Goal: Task Accomplishment & Management: Use online tool/utility

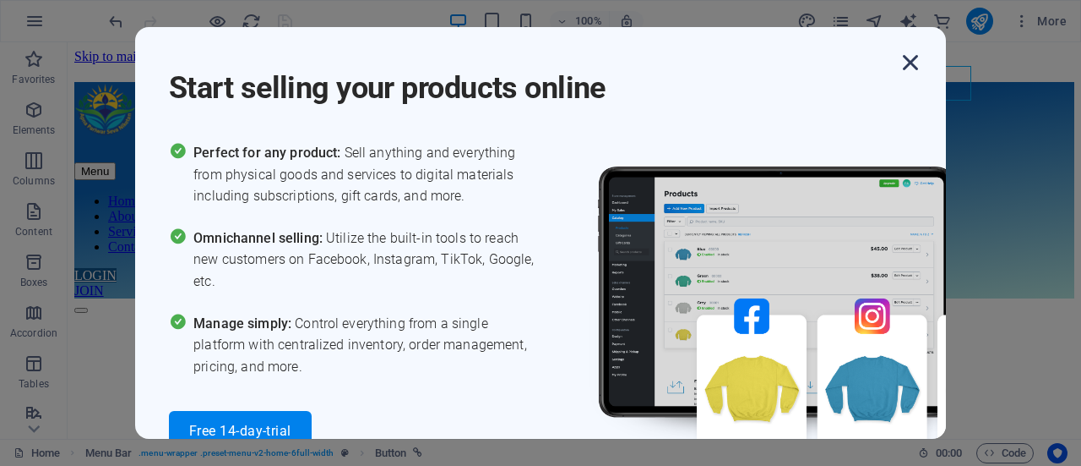
click at [904, 68] on icon "button" at bounding box center [911, 62] width 30 height 30
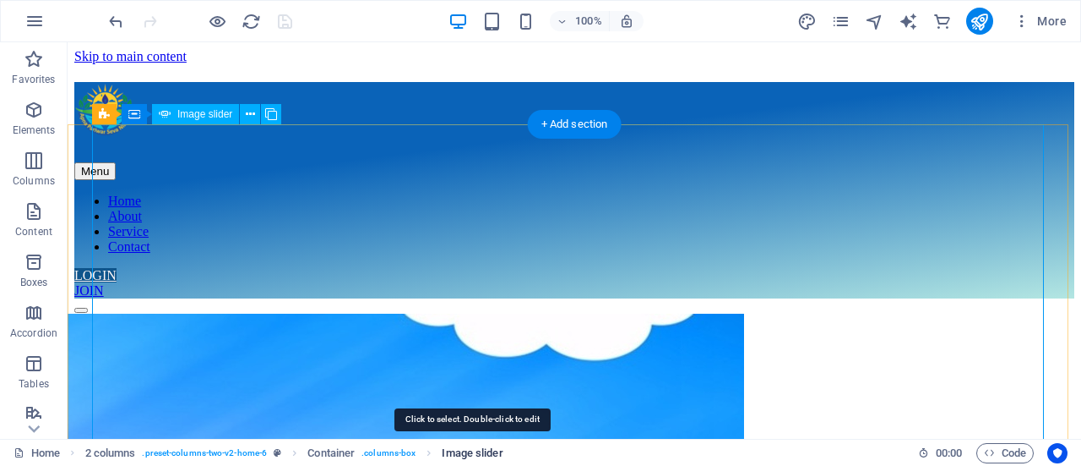
click at [482, 450] on span "Image slider" at bounding box center [472, 453] width 61 height 20
select select "px"
select select "ms"
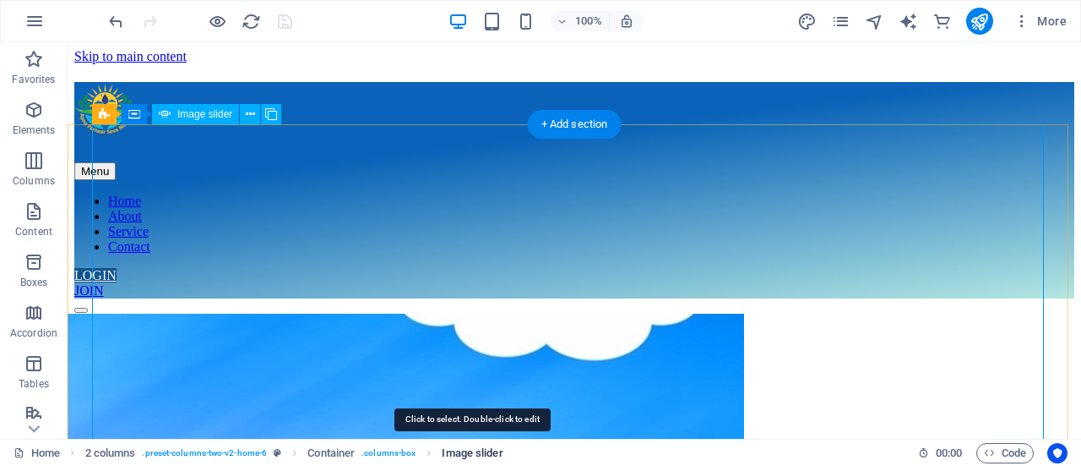
select select "s"
select select "progressive"
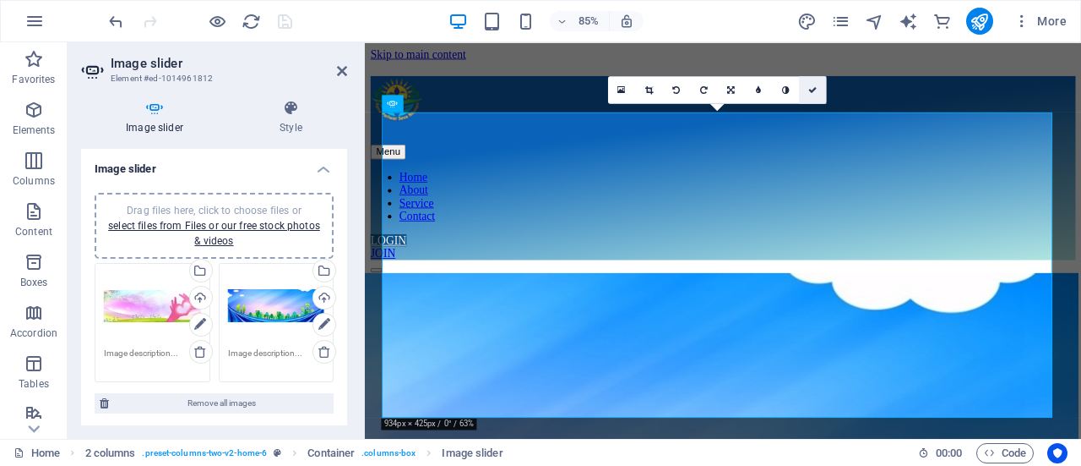
click at [810, 90] on icon at bounding box center [813, 89] width 8 height 8
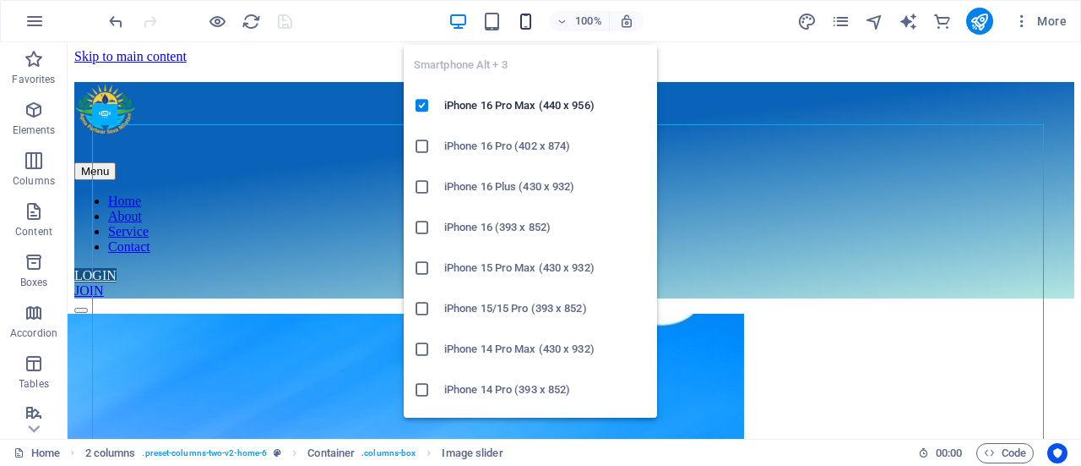
click at [524, 24] on icon "button" at bounding box center [525, 21] width 19 height 19
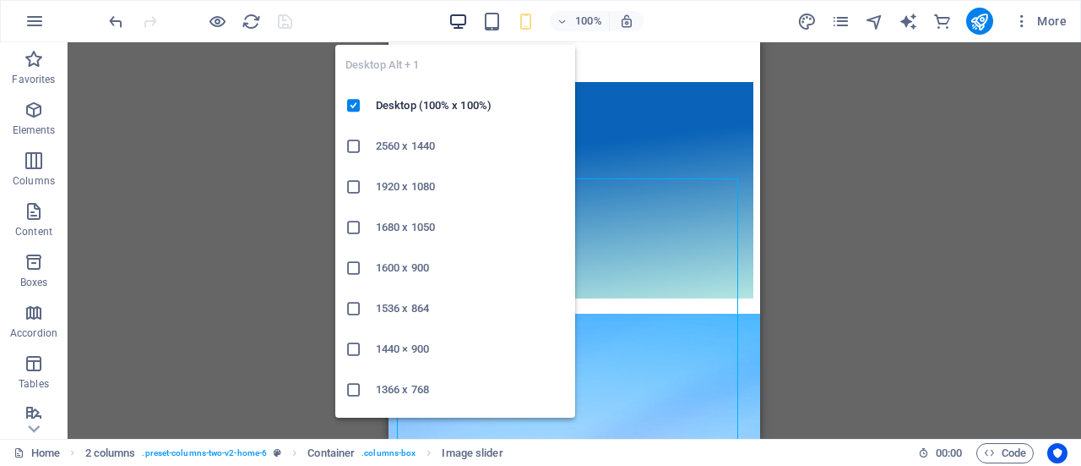
click at [460, 27] on icon "button" at bounding box center [458, 21] width 19 height 19
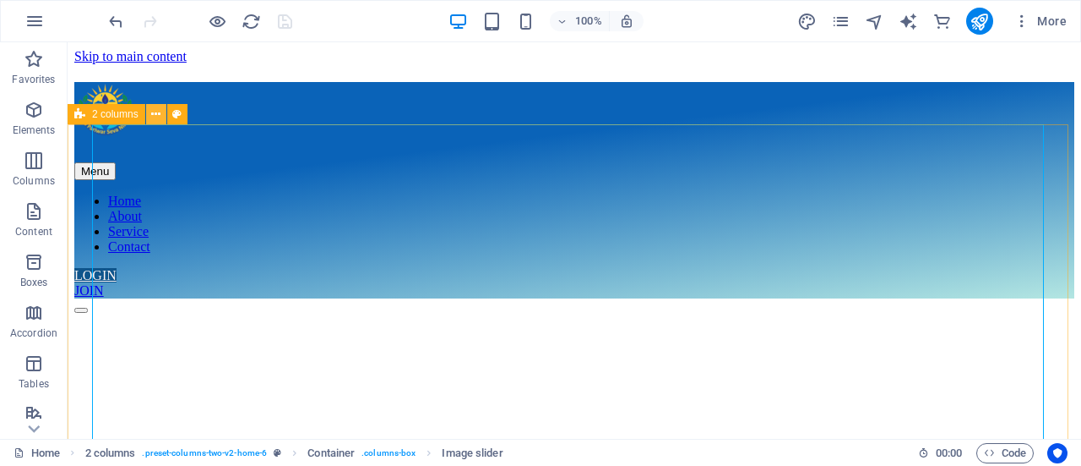
click at [162, 116] on button at bounding box center [156, 114] width 20 height 20
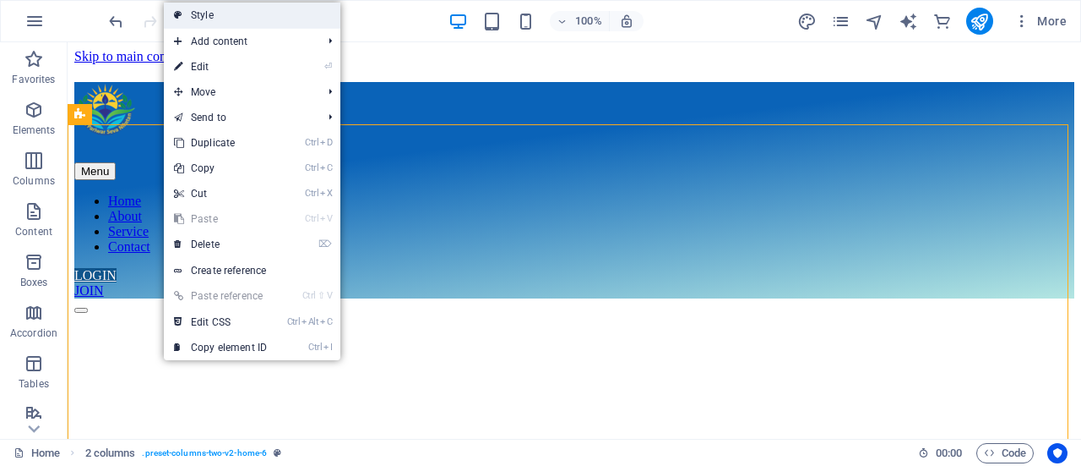
click at [203, 15] on link "Style" at bounding box center [252, 15] width 177 height 25
select select "px"
select select "preset-columns-two-v2-home-6"
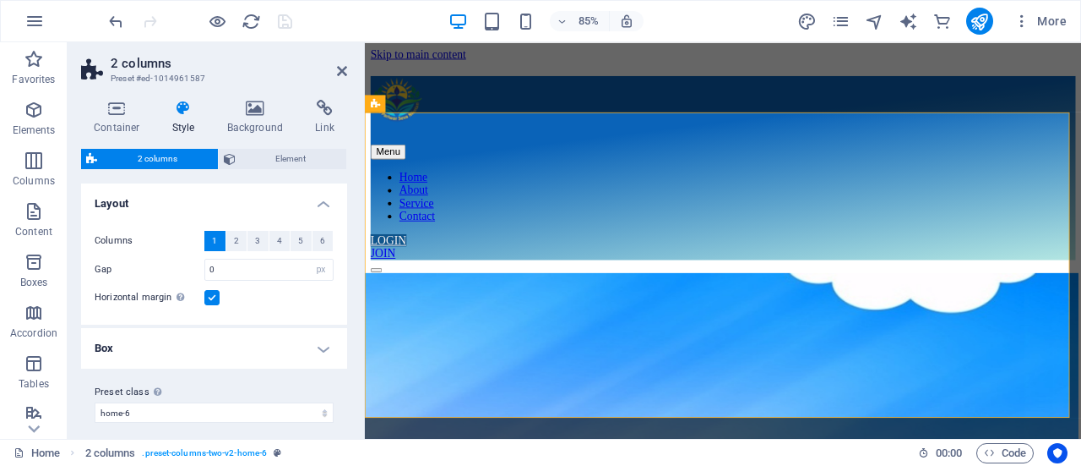
click at [186, 121] on h4 "Style" at bounding box center [187, 117] width 55 height 35
click at [167, 164] on span "2 columns" at bounding box center [157, 159] width 111 height 20
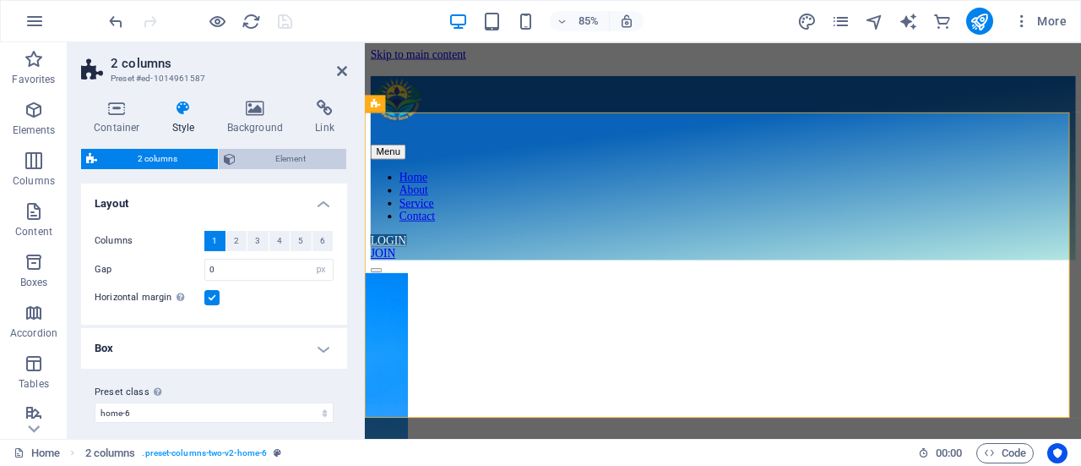
click at [254, 159] on span "Element" at bounding box center [291, 159] width 101 height 20
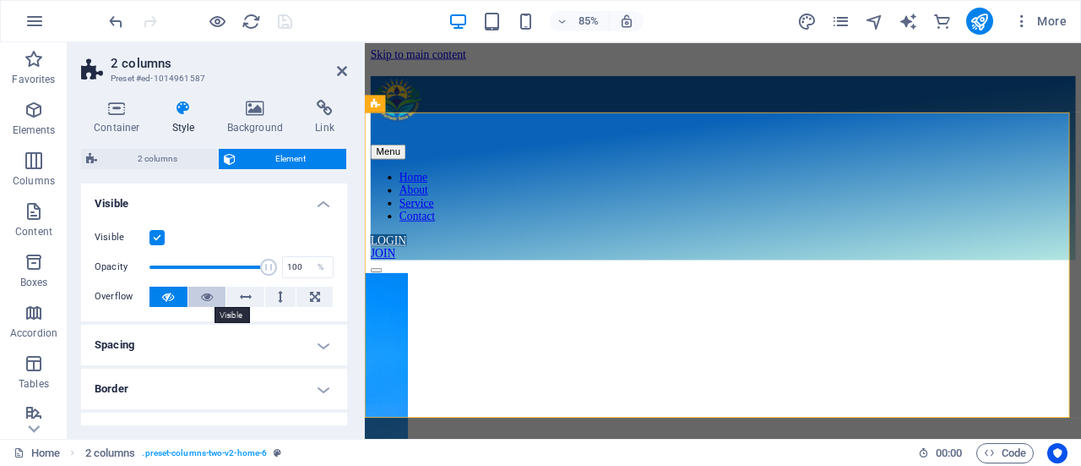
click at [203, 300] on icon at bounding box center [207, 296] width 12 height 20
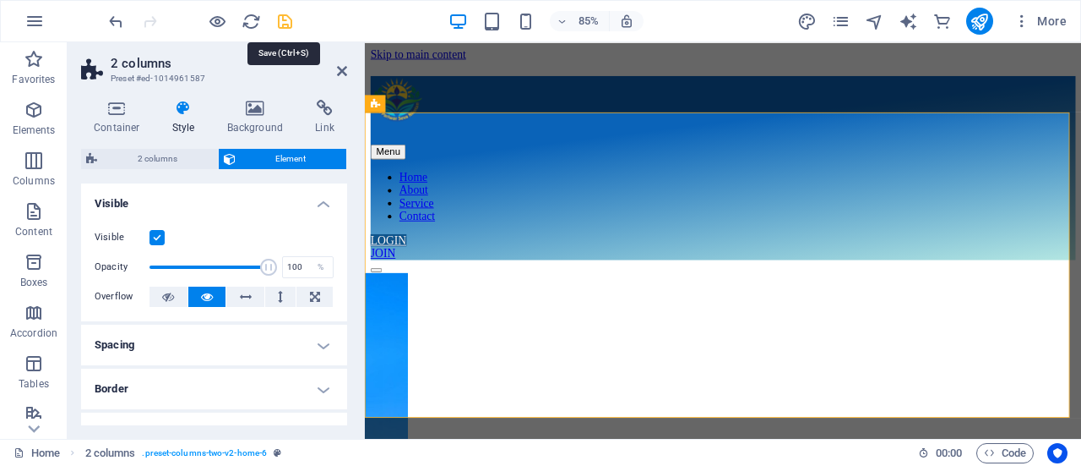
click at [279, 19] on icon "save" at bounding box center [284, 21] width 19 height 19
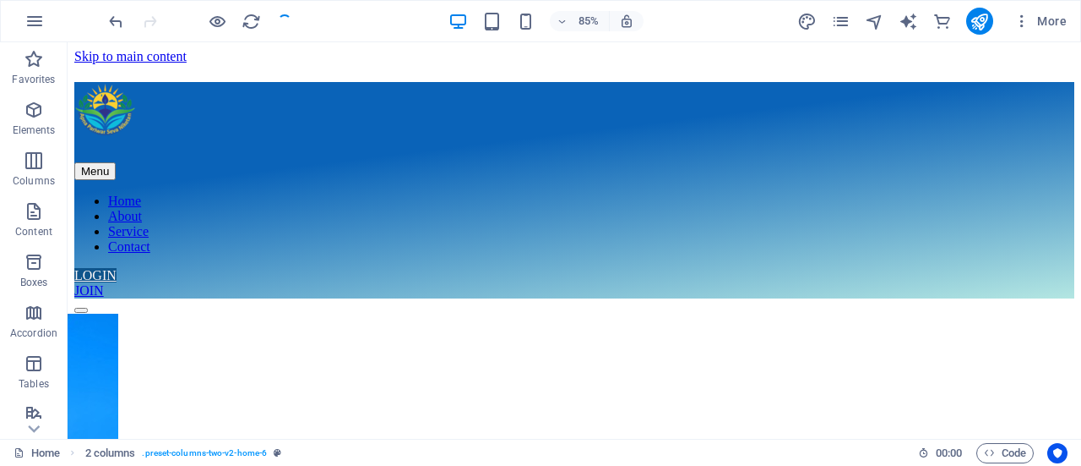
checkbox input "false"
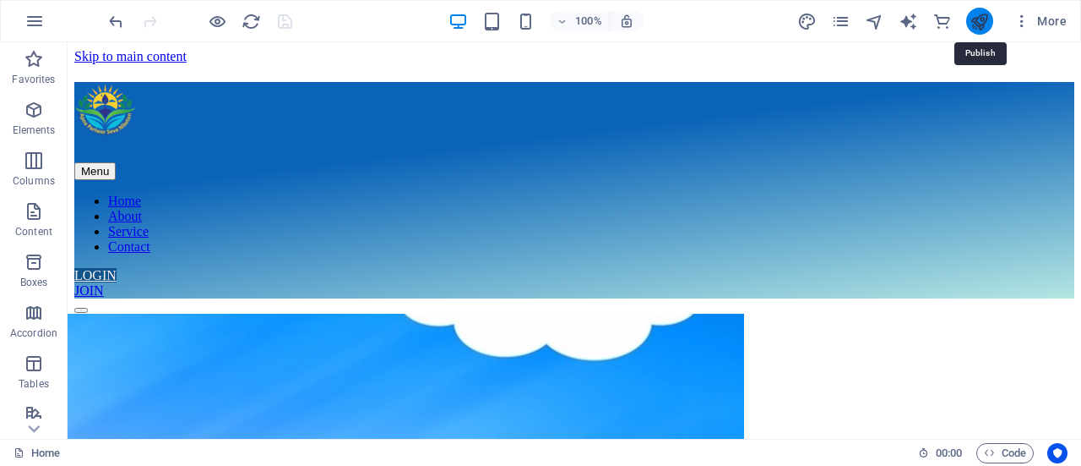
click at [983, 21] on icon "publish" at bounding box center [979, 21] width 19 height 19
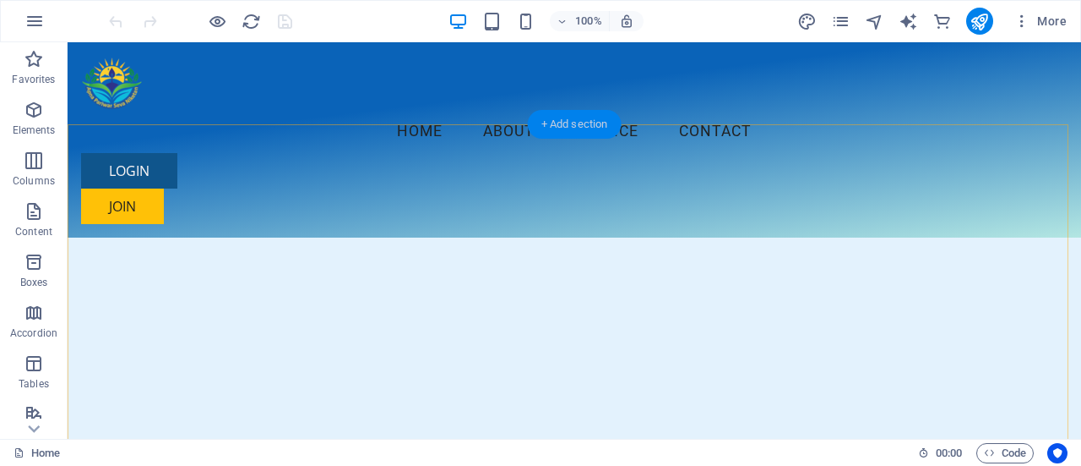
click at [550, 126] on div "+ Add section" at bounding box center [575, 124] width 94 height 29
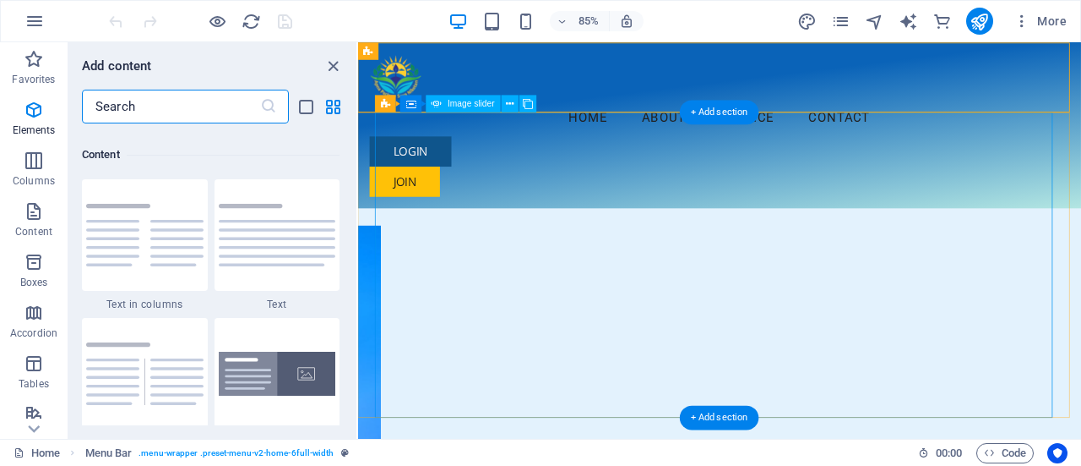
scroll to position [2956, 0]
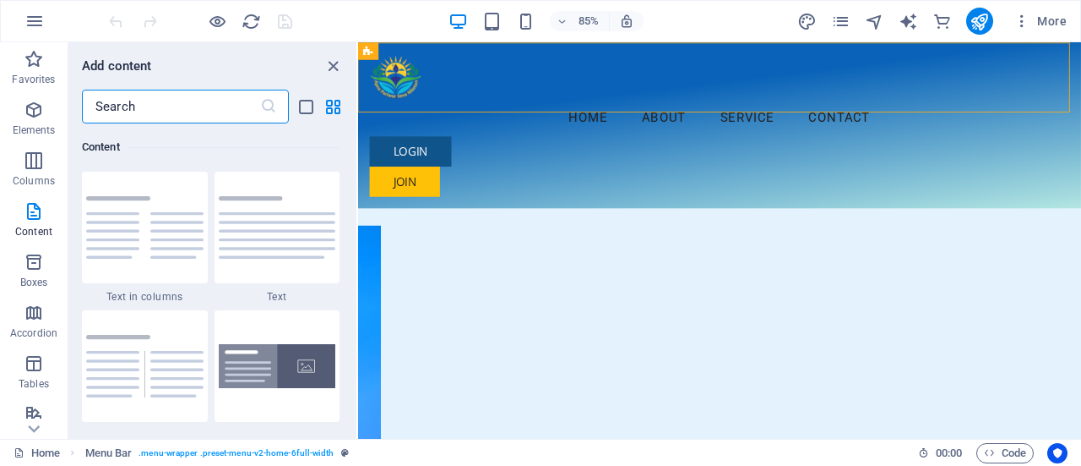
click at [256, 114] on input "text" at bounding box center [171, 107] width 178 height 34
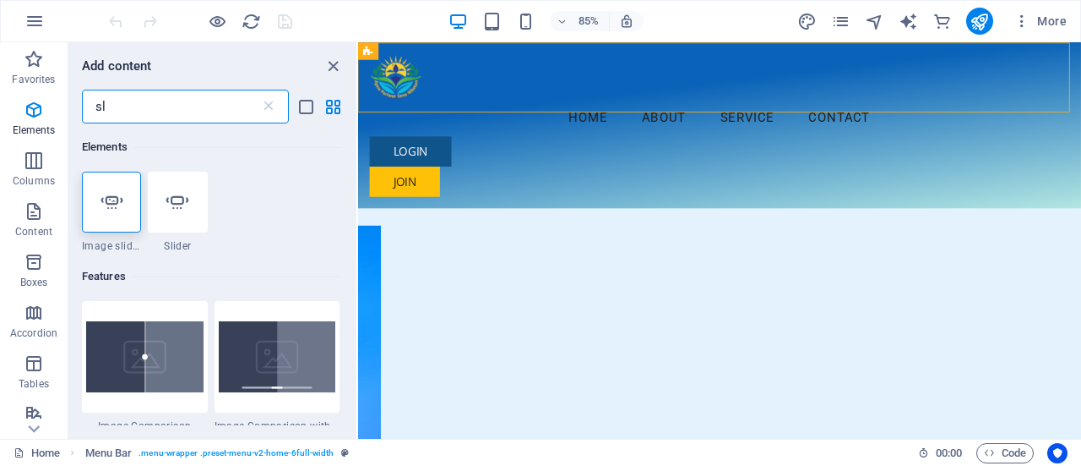
scroll to position [0, 0]
type input "sli"
click at [177, 212] on icon at bounding box center [177, 202] width 22 height 22
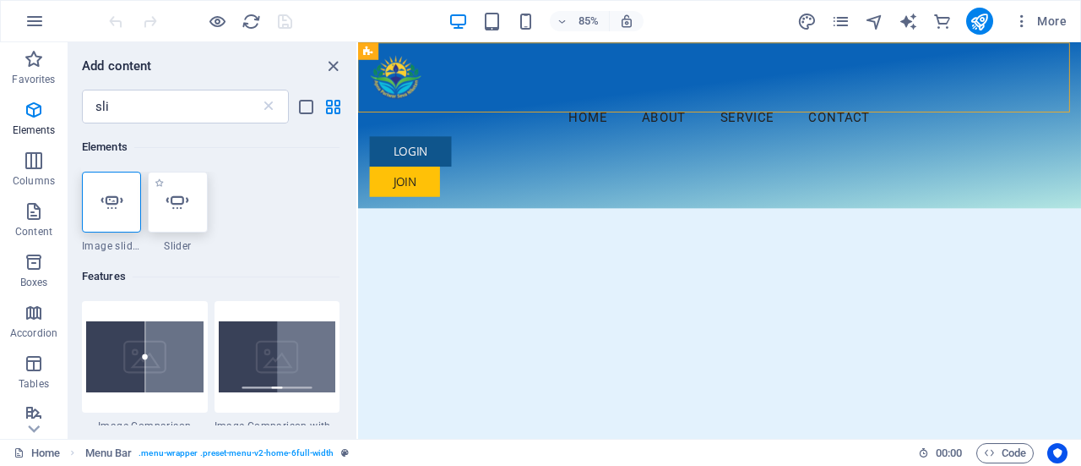
select select "ms"
select select "s"
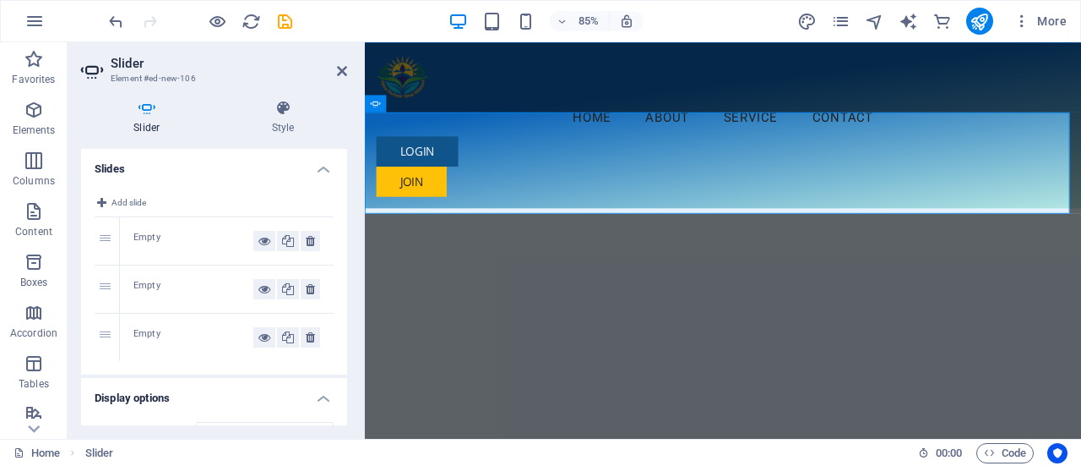
click at [157, 231] on div "Empty" at bounding box center [193, 241] width 120 height 20
drag, startPoint x: 99, startPoint y: 202, endPoint x: 108, endPoint y: 235, distance: 34.2
click at [108, 235] on div "Add slide 1 Empty 2 Empty 3 Empty" at bounding box center [214, 276] width 266 height 195
click at [140, 239] on div "Empty" at bounding box center [193, 241] width 120 height 20
click at [100, 236] on div "1" at bounding box center [107, 240] width 25 height 47
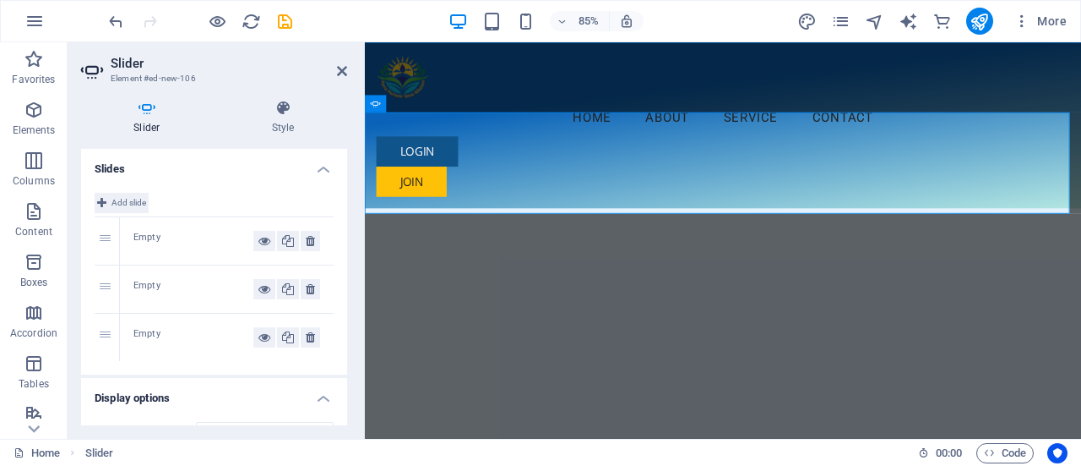
click at [105, 203] on icon at bounding box center [101, 203] width 9 height 20
click at [147, 242] on div "Empty" at bounding box center [193, 241] width 120 height 20
click at [145, 276] on div "Empty" at bounding box center [227, 288] width 214 height 47
click at [144, 295] on div "Empty" at bounding box center [193, 289] width 120 height 20
click at [155, 236] on div "Empty" at bounding box center [193, 241] width 120 height 20
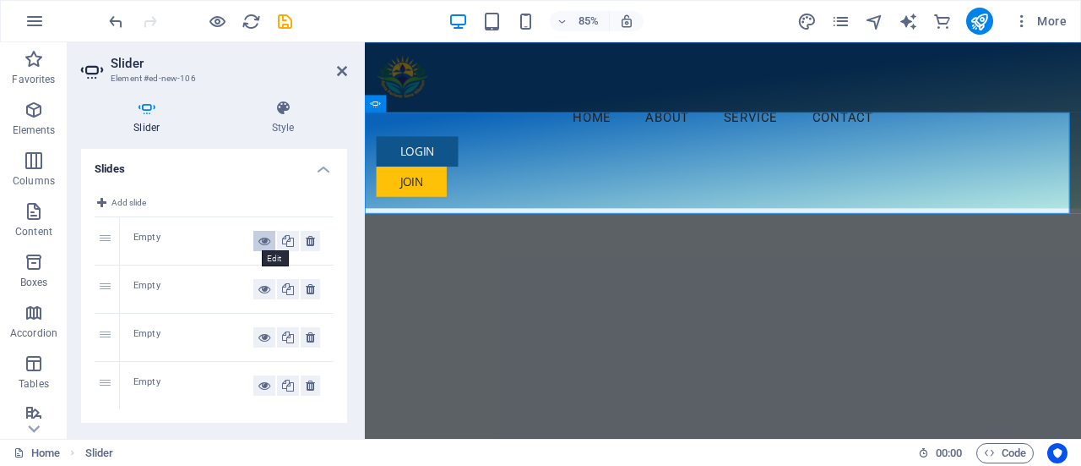
click at [263, 239] on icon at bounding box center [265, 241] width 12 height 20
click at [286, 242] on icon at bounding box center [288, 241] width 12 height 20
drag, startPoint x: 350, startPoint y: 212, endPoint x: 342, endPoint y: 273, distance: 61.3
click at [342, 273] on div "Slider Style Slides Add slide 1 Empty 2 Empty 3 Empty 4 Empty 5 Empty Display o…" at bounding box center [214, 262] width 293 height 352
click at [155, 242] on div "Empty" at bounding box center [193, 241] width 120 height 20
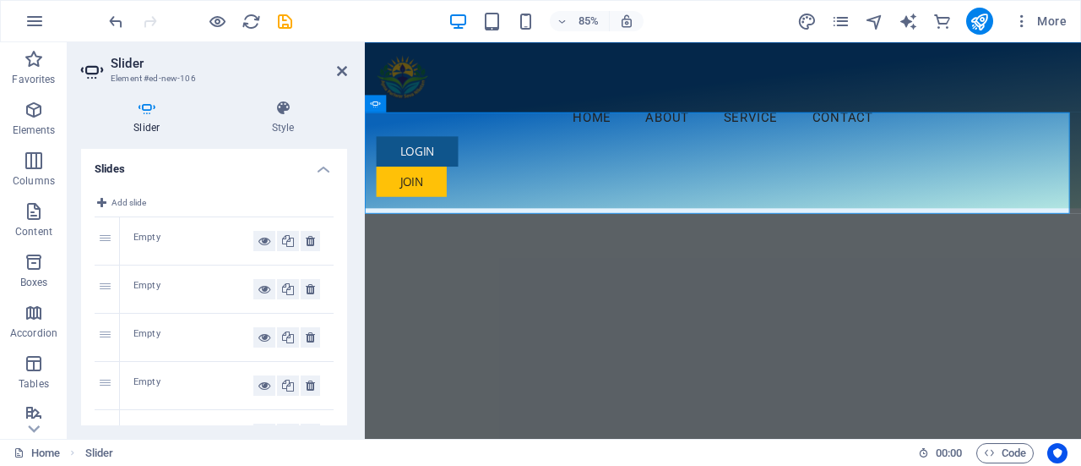
click at [105, 237] on div "1" at bounding box center [107, 240] width 25 height 47
click at [156, 237] on div "Empty" at bounding box center [193, 241] width 120 height 20
click at [184, 245] on div "Empty" at bounding box center [193, 241] width 120 height 20
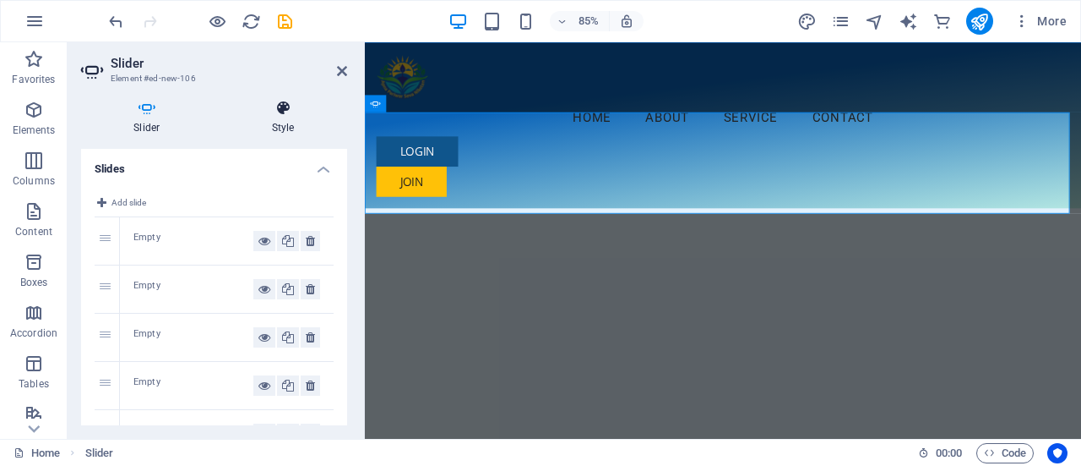
click at [292, 121] on h4 "Style" at bounding box center [284, 117] width 128 height 35
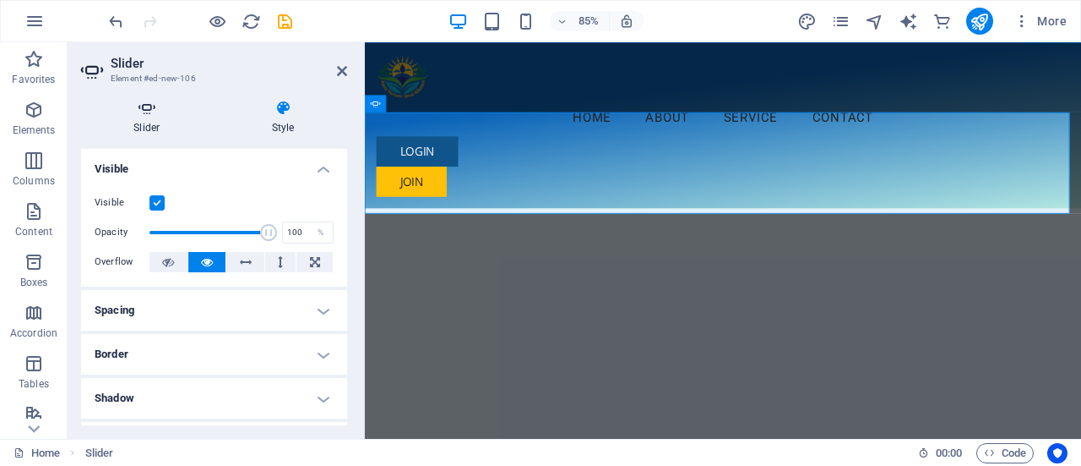
click at [159, 112] on icon at bounding box center [147, 108] width 132 height 17
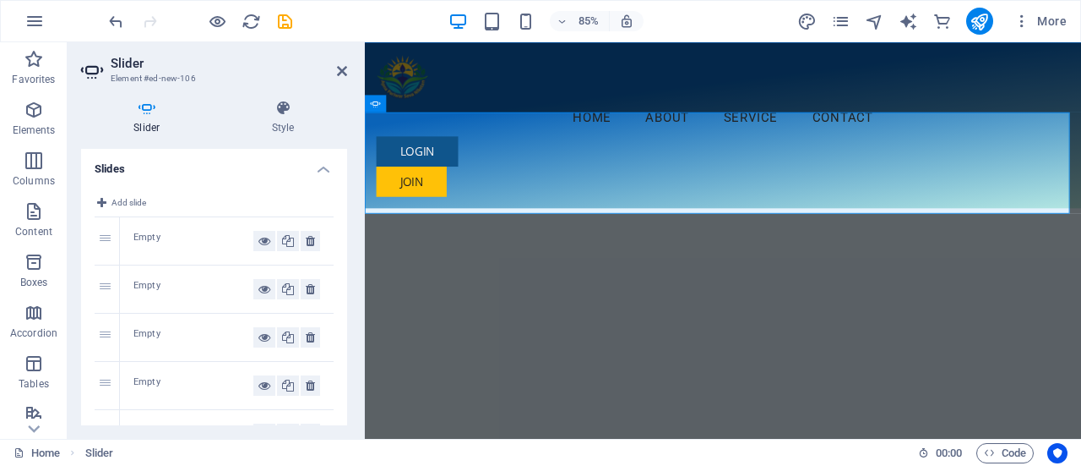
click at [128, 236] on div "Empty" at bounding box center [227, 240] width 214 height 47
click at [156, 238] on div "Empty" at bounding box center [193, 241] width 120 height 20
click at [152, 117] on h4 "Slider" at bounding box center [150, 117] width 139 height 35
click at [319, 168] on h4 "Slides" at bounding box center [214, 164] width 266 height 30
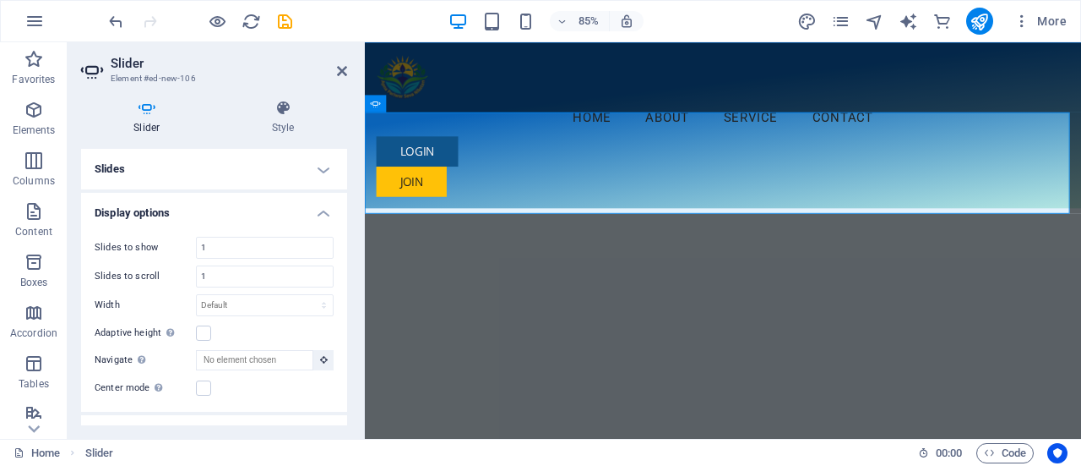
click at [319, 168] on h4 "Slides" at bounding box center [214, 169] width 266 height 41
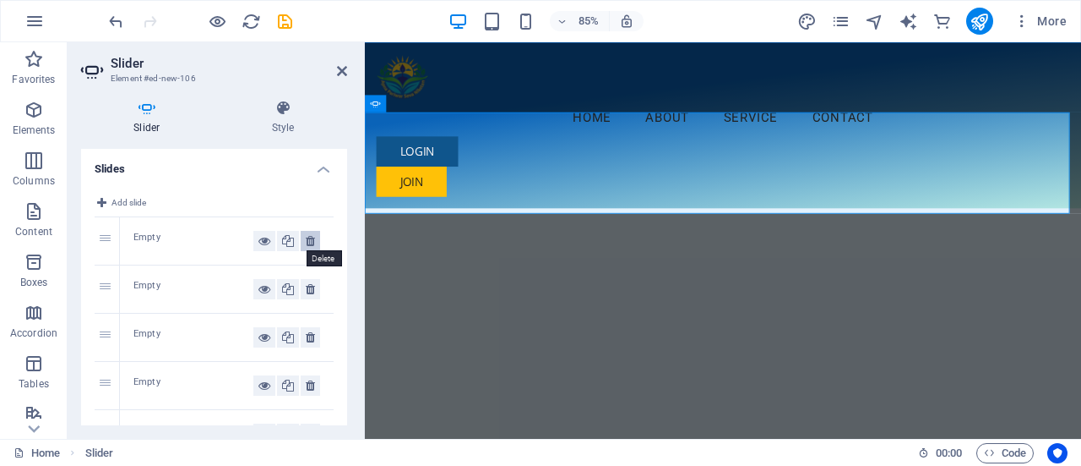
click at [307, 241] on icon at bounding box center [310, 241] width 9 height 20
drag, startPoint x: 307, startPoint y: 241, endPoint x: 236, endPoint y: 281, distance: 81.7
click at [236, 281] on div "1 Empty 2 Empty 3 Empty" at bounding box center [214, 289] width 239 height 144
click at [260, 243] on icon at bounding box center [265, 241] width 12 height 20
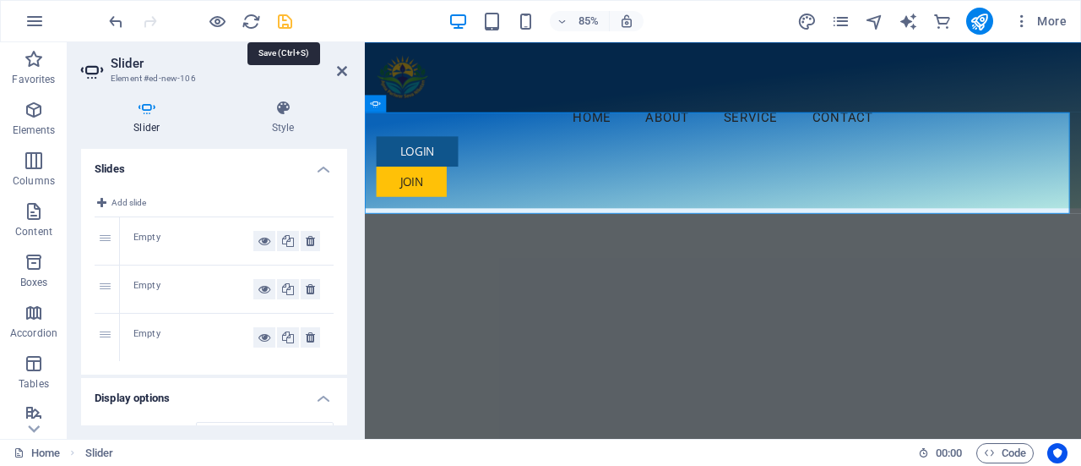
click at [287, 26] on icon "save" at bounding box center [284, 21] width 19 height 19
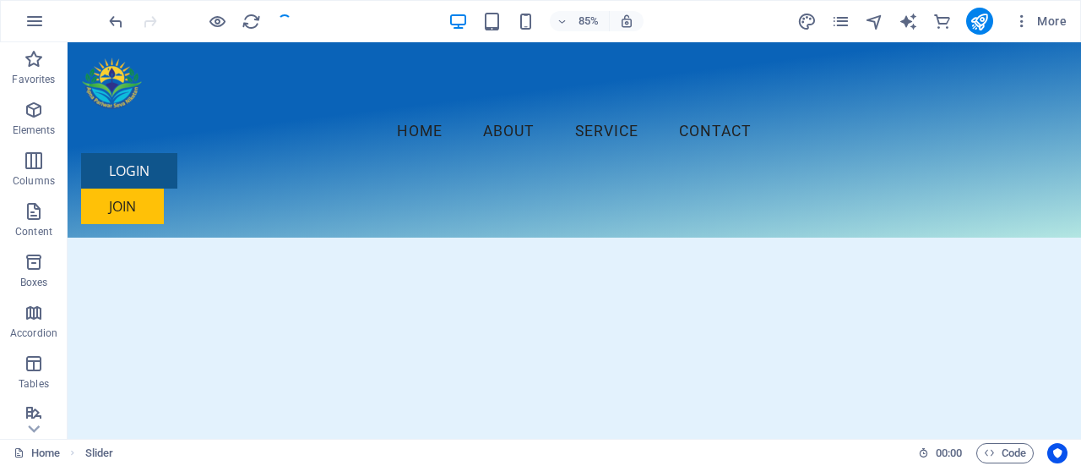
checkbox input "false"
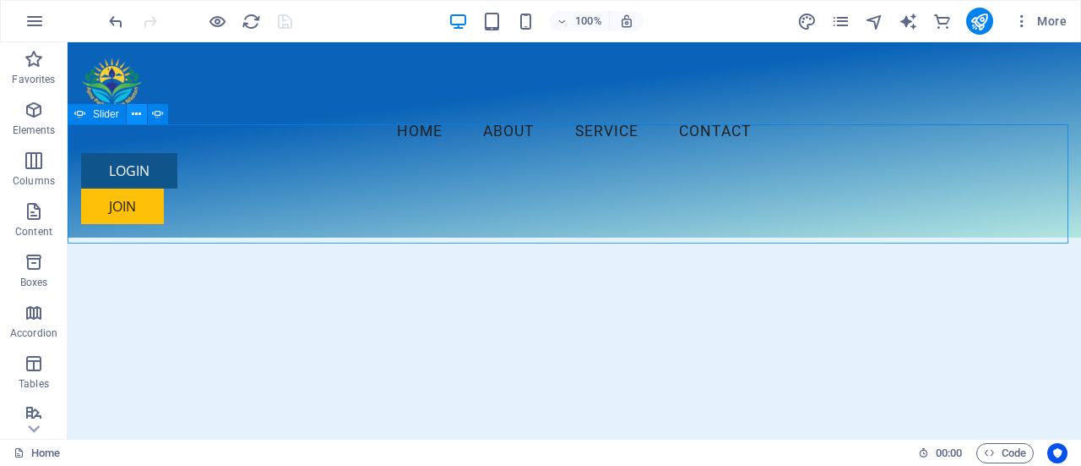
click at [137, 113] on icon at bounding box center [136, 115] width 9 height 18
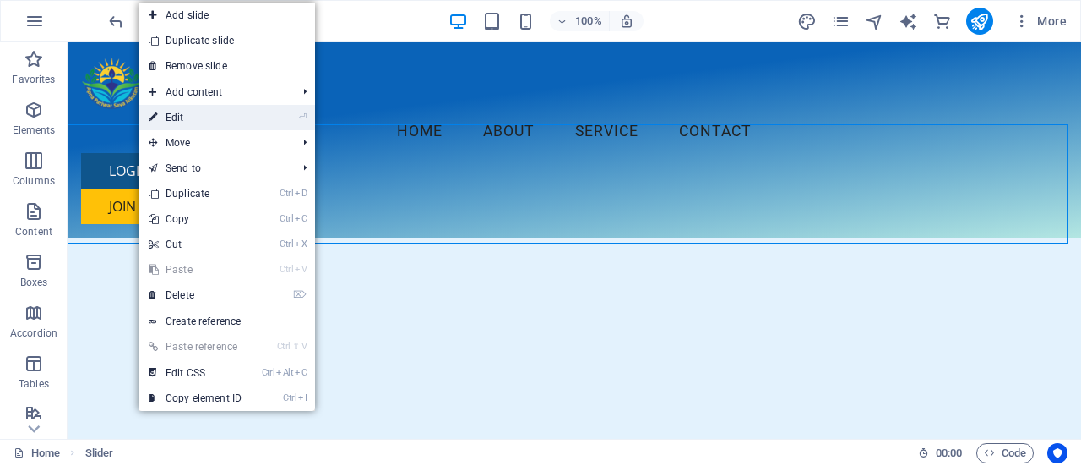
click at [171, 114] on link "⏎ Edit" at bounding box center [195, 117] width 113 height 25
select select "ms"
select select "s"
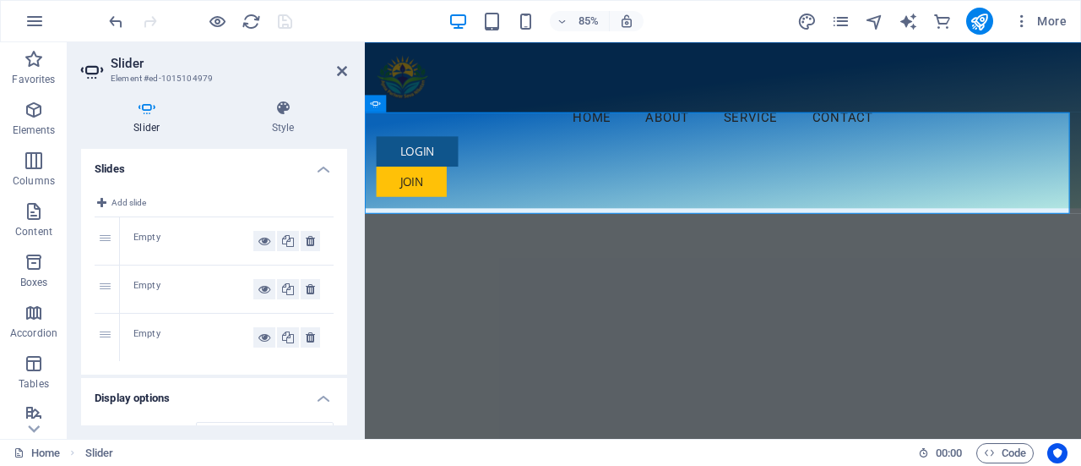
click at [199, 249] on div "Empty" at bounding box center [193, 241] width 120 height 20
drag, startPoint x: 343, startPoint y: 213, endPoint x: 343, endPoint y: 279, distance: 65.9
click at [342, 293] on div "Add slide 1 Empty 2 Empty 3 Empty" at bounding box center [214, 276] width 266 height 195
click at [97, 232] on div "1" at bounding box center [107, 240] width 25 height 47
click at [101, 238] on div "1" at bounding box center [107, 240] width 25 height 47
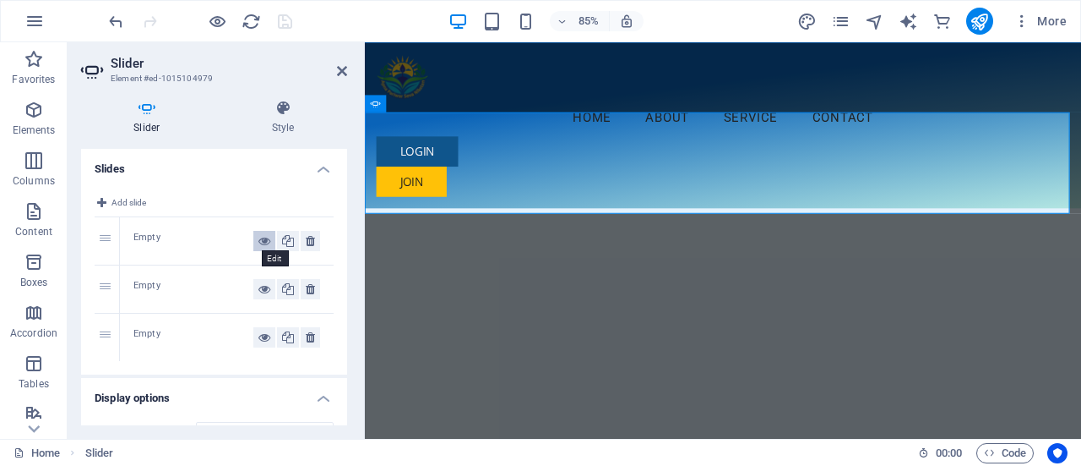
click at [261, 241] on icon at bounding box center [265, 241] width 12 height 20
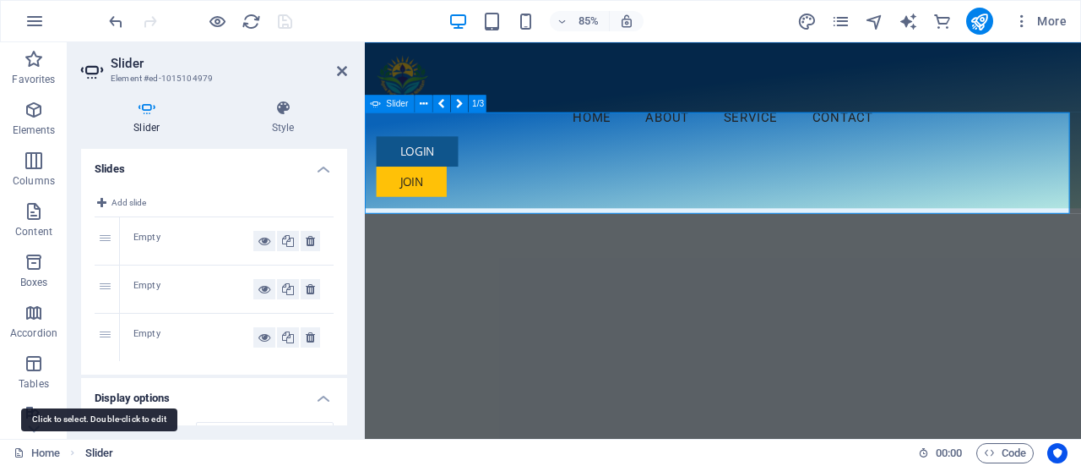
click at [90, 454] on span "Slider" at bounding box center [99, 453] width 29 height 20
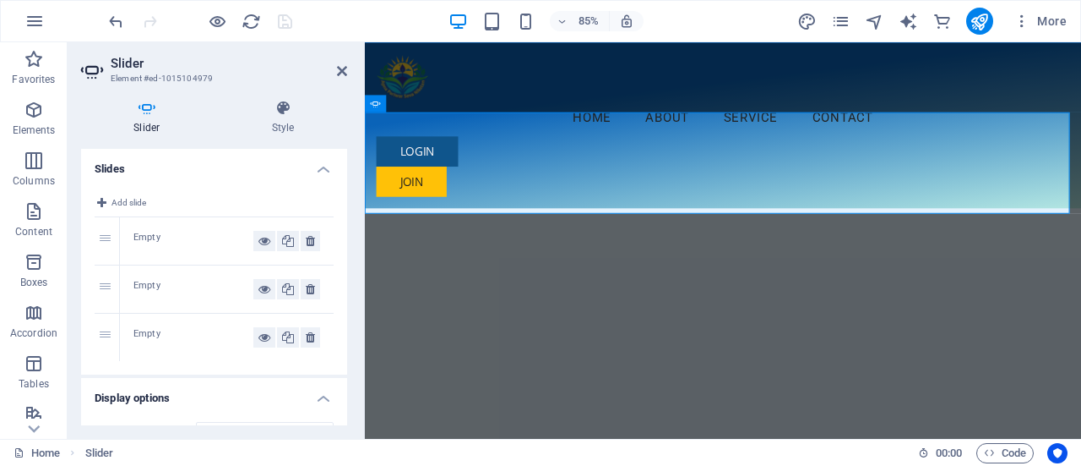
click at [331, 396] on h4 "Display options" at bounding box center [214, 393] width 266 height 30
click at [324, 396] on h4 "Display options" at bounding box center [214, 398] width 266 height 41
click at [140, 112] on icon at bounding box center [147, 108] width 132 height 17
click at [338, 73] on icon at bounding box center [342, 71] width 10 height 14
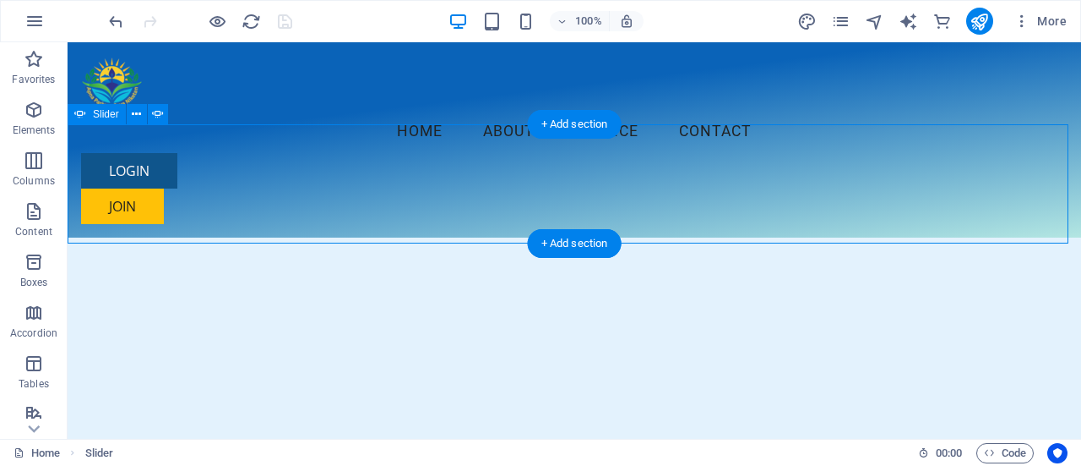
click at [68, 253] on button "button" at bounding box center [68, 253] width 0 height 0
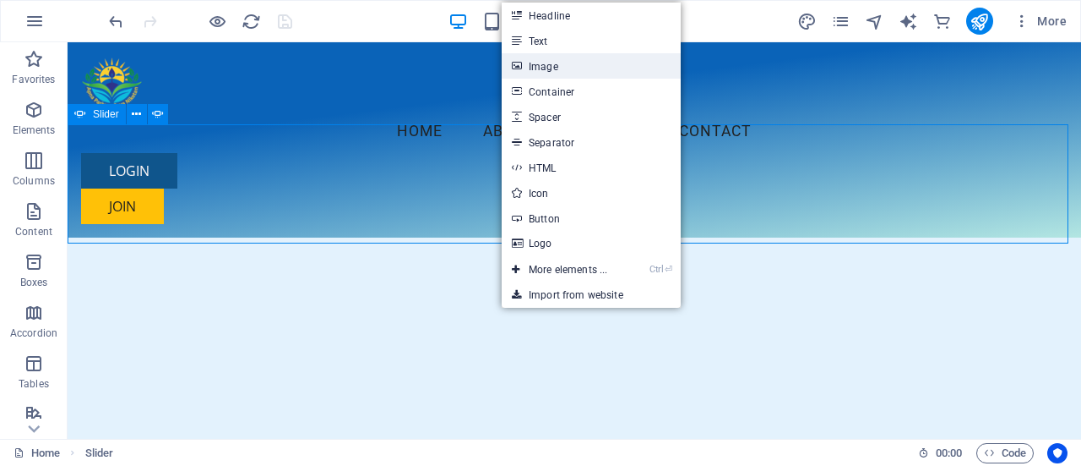
click at [551, 66] on link "Image" at bounding box center [591, 65] width 179 height 25
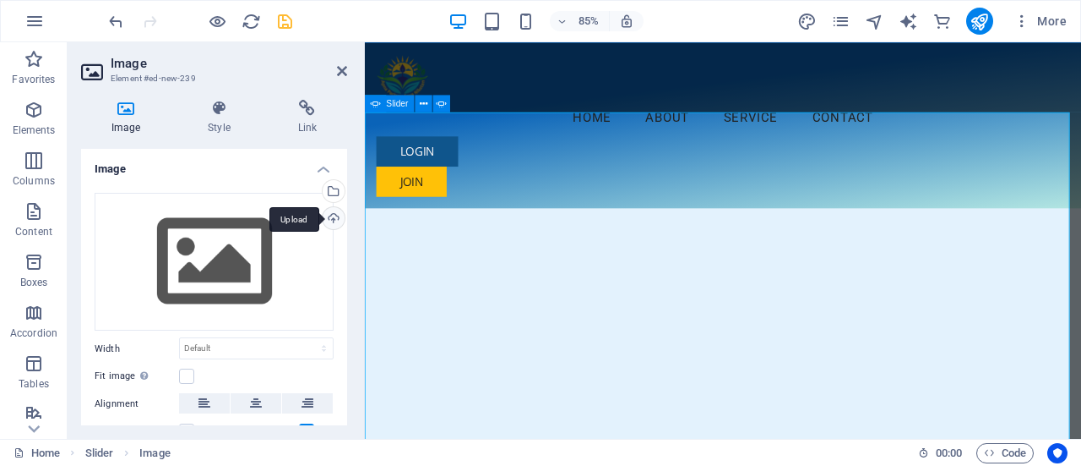
click at [331, 217] on div "Upload" at bounding box center [331, 219] width 25 height 25
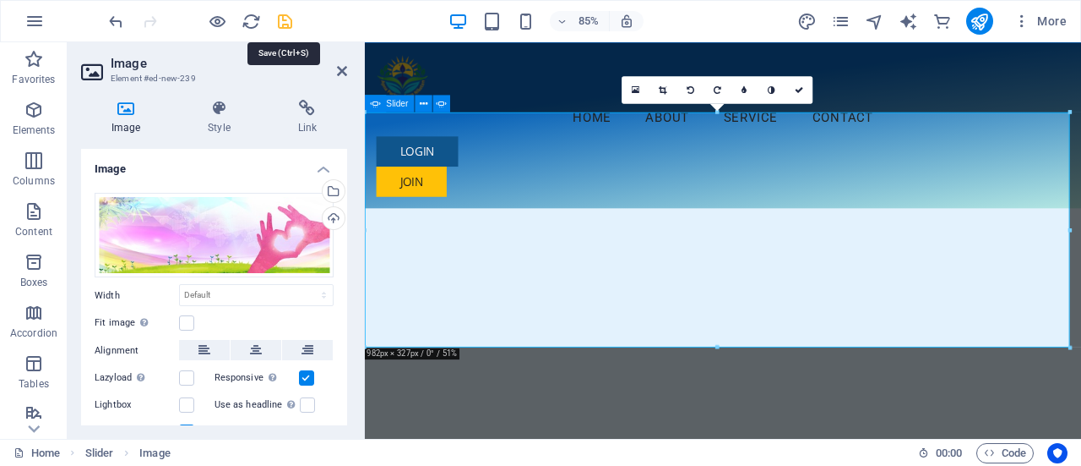
click at [286, 26] on icon "save" at bounding box center [284, 21] width 19 height 19
checkbox input "false"
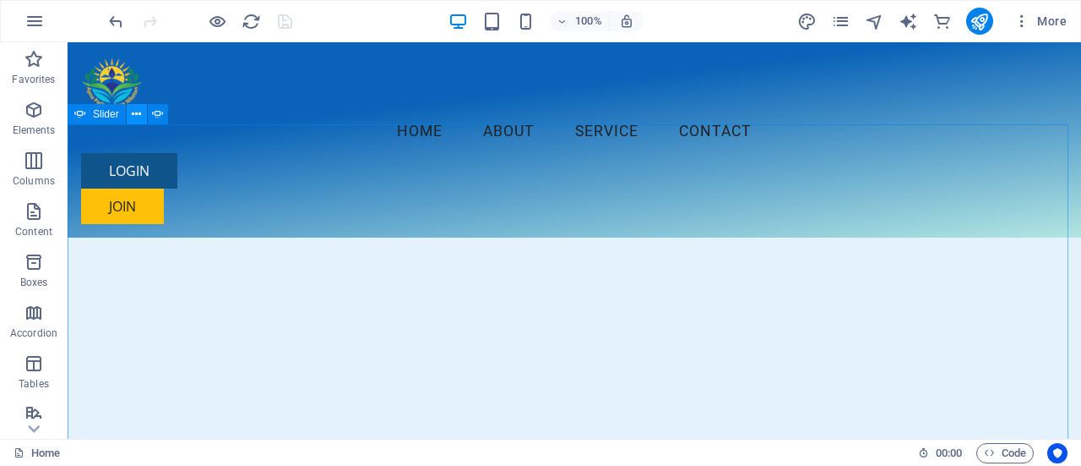
click at [133, 117] on icon at bounding box center [136, 115] width 9 height 18
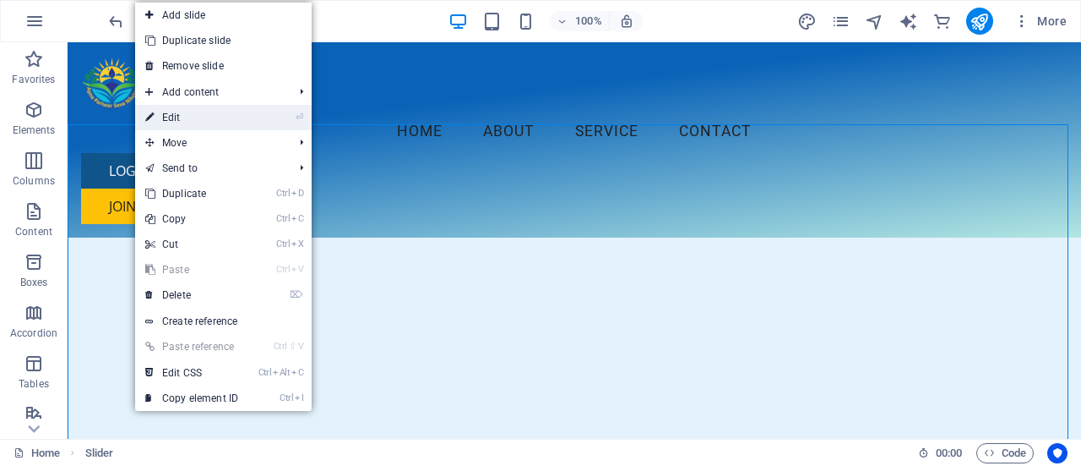
click at [167, 112] on link "⏎ Edit" at bounding box center [191, 117] width 113 height 25
select select "ms"
select select "s"
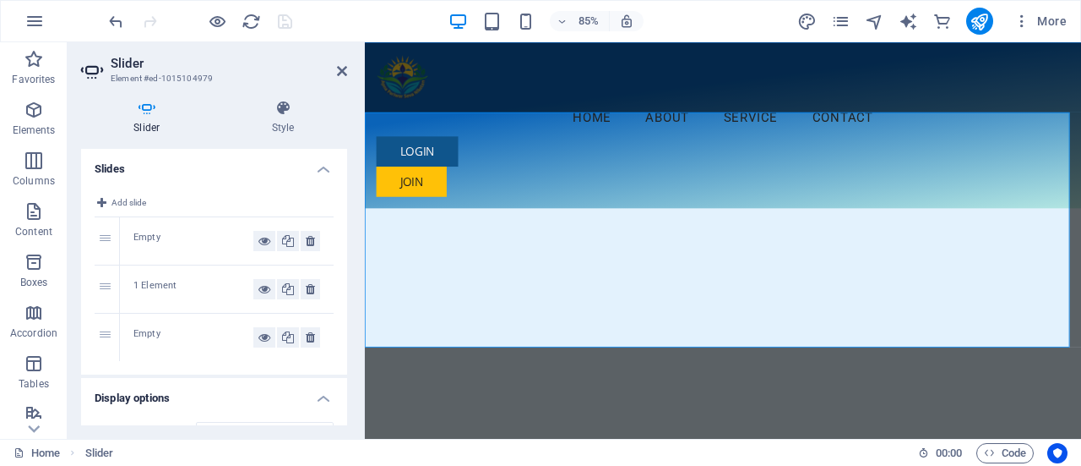
click at [155, 288] on div "1 Element" at bounding box center [193, 289] width 120 height 20
click at [158, 242] on div "Empty" at bounding box center [193, 241] width 120 height 20
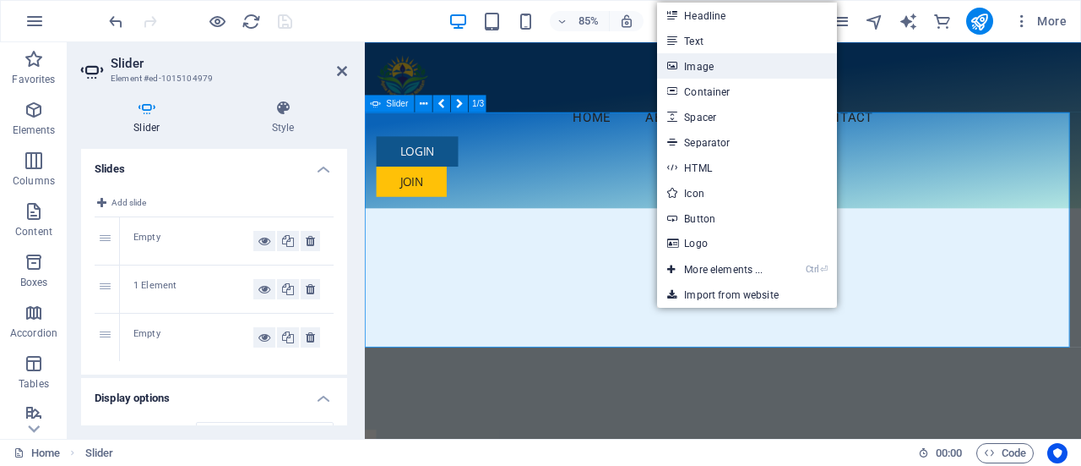
click at [688, 68] on link "Image" at bounding box center [746, 65] width 179 height 25
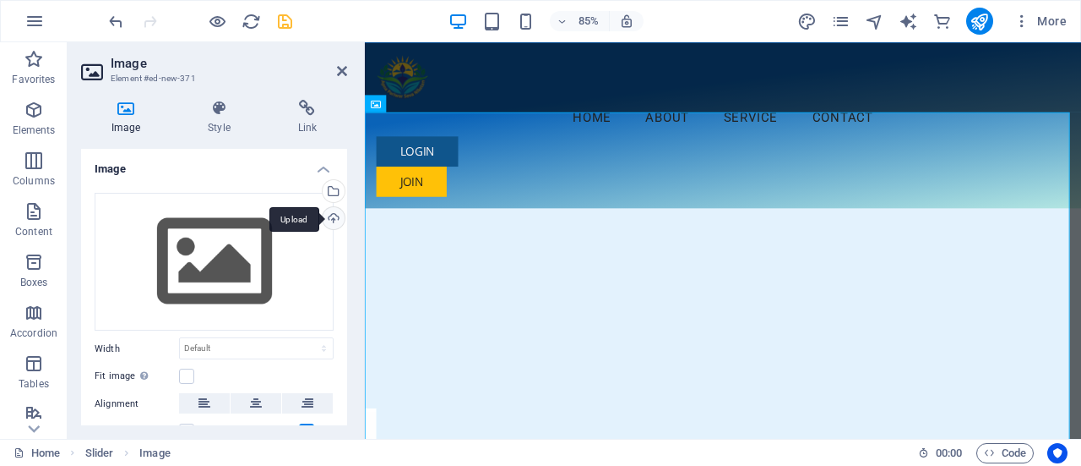
click at [328, 221] on div "Upload" at bounding box center [331, 219] width 25 height 25
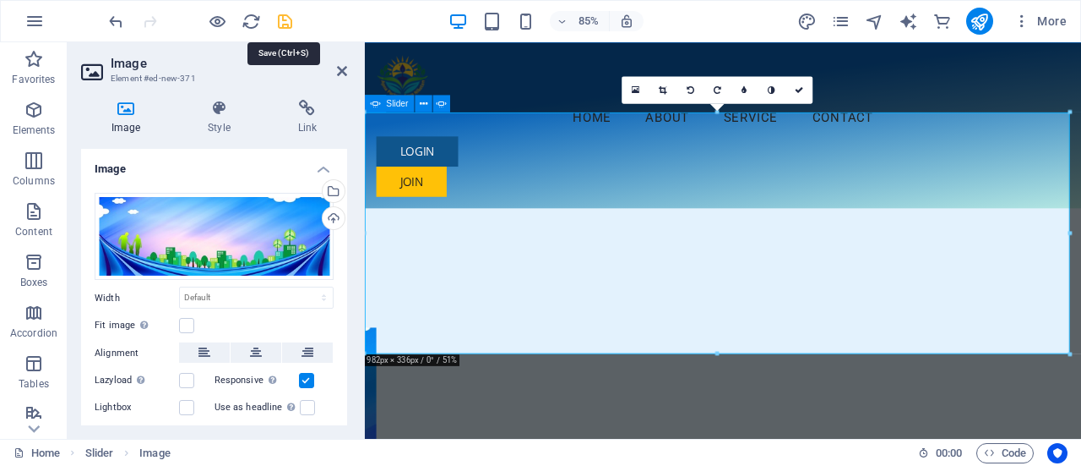
click at [284, 14] on icon "save" at bounding box center [284, 21] width 19 height 19
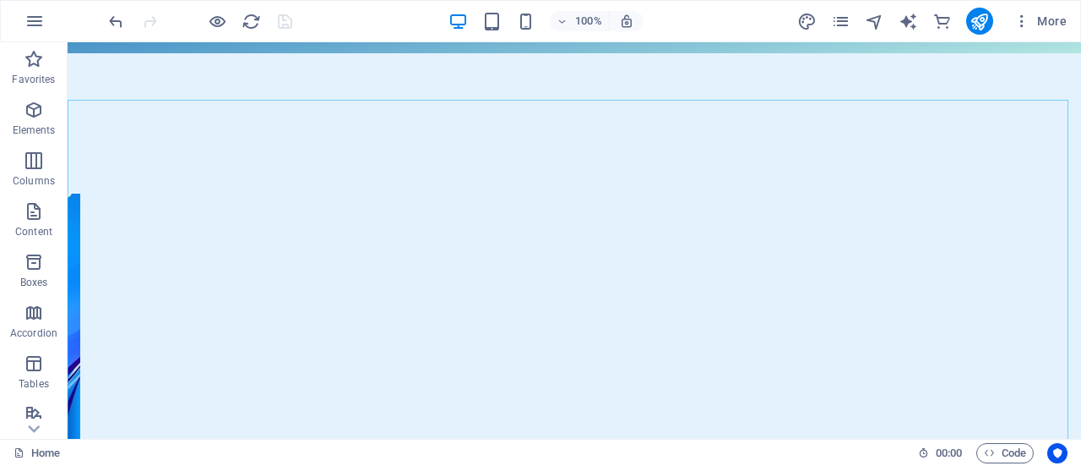
scroll to position [235, 0]
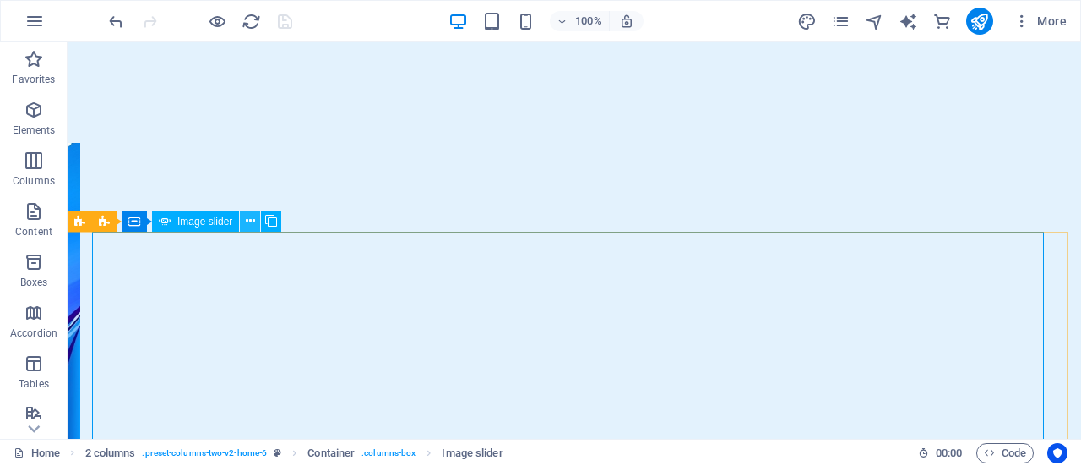
click at [248, 219] on icon at bounding box center [250, 221] width 9 height 18
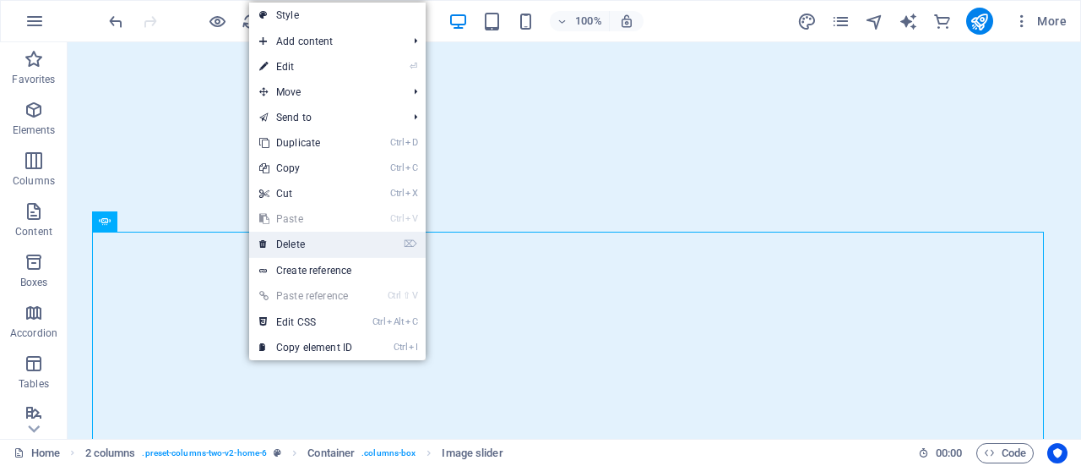
click at [277, 239] on link "⌦ Delete" at bounding box center [305, 244] width 113 height 25
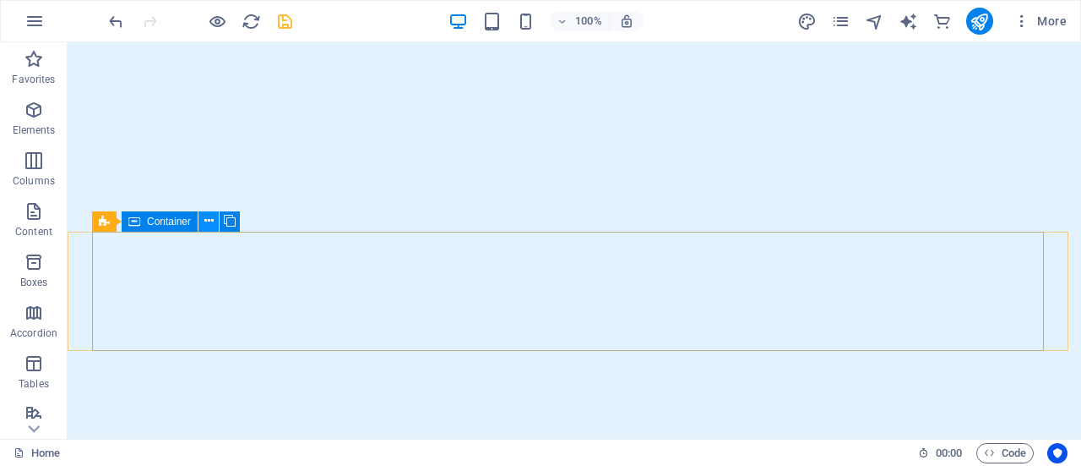
click at [203, 222] on button at bounding box center [209, 221] width 20 height 20
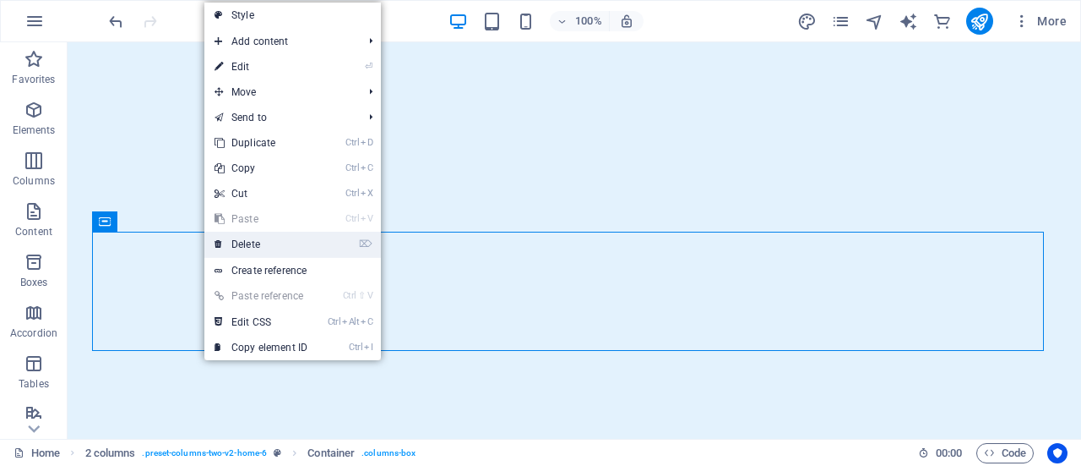
click at [223, 244] on link "⌦ Delete" at bounding box center [260, 244] width 113 height 25
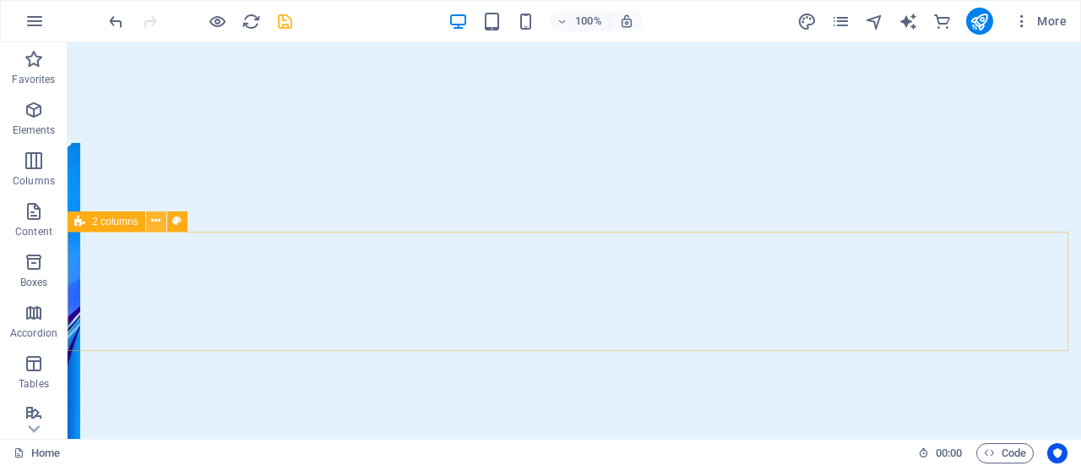
click at [155, 226] on icon at bounding box center [155, 221] width 9 height 18
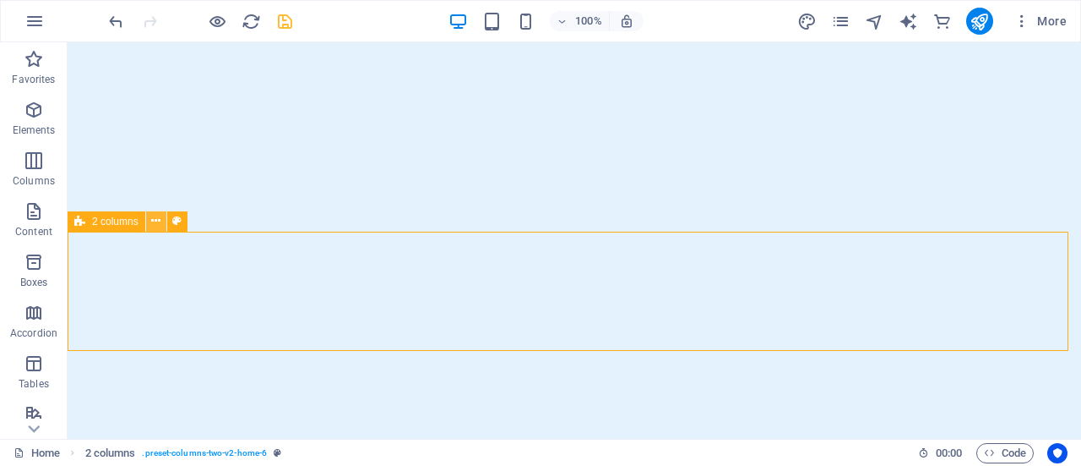
click at [154, 226] on icon at bounding box center [155, 221] width 9 height 18
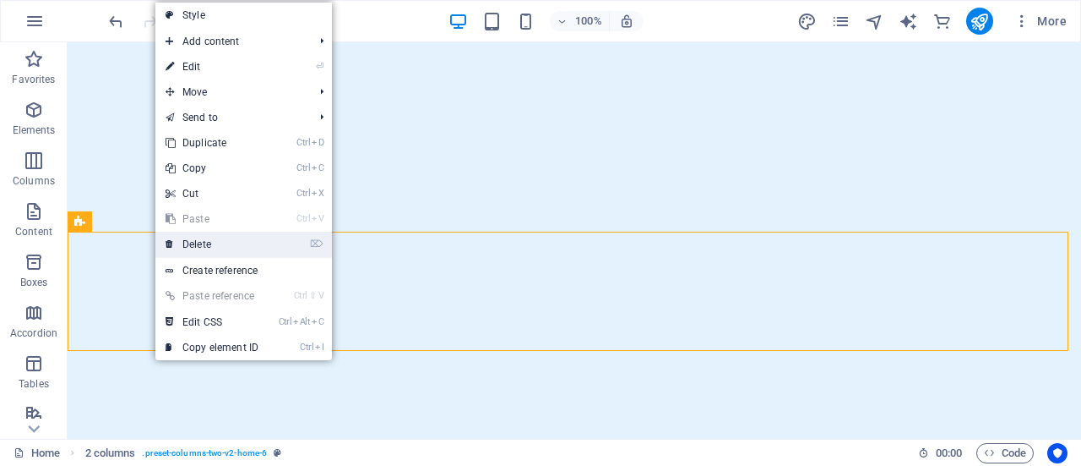
click at [172, 242] on icon at bounding box center [170, 244] width 8 height 25
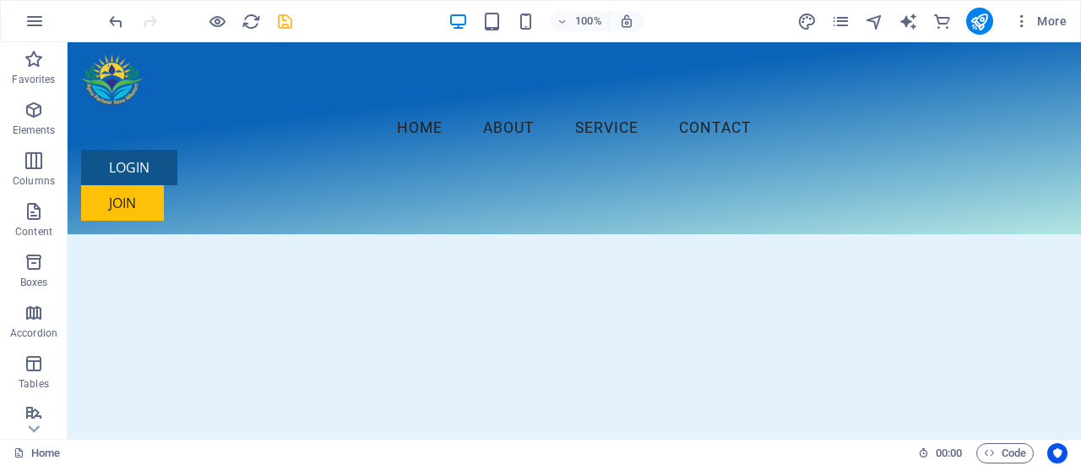
scroll to position [0, 0]
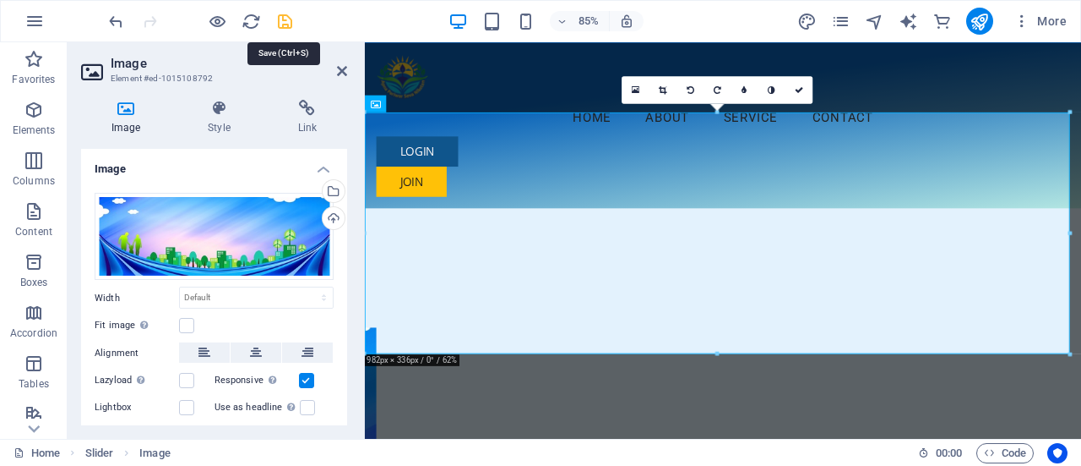
click at [285, 28] on icon "save" at bounding box center [284, 21] width 19 height 19
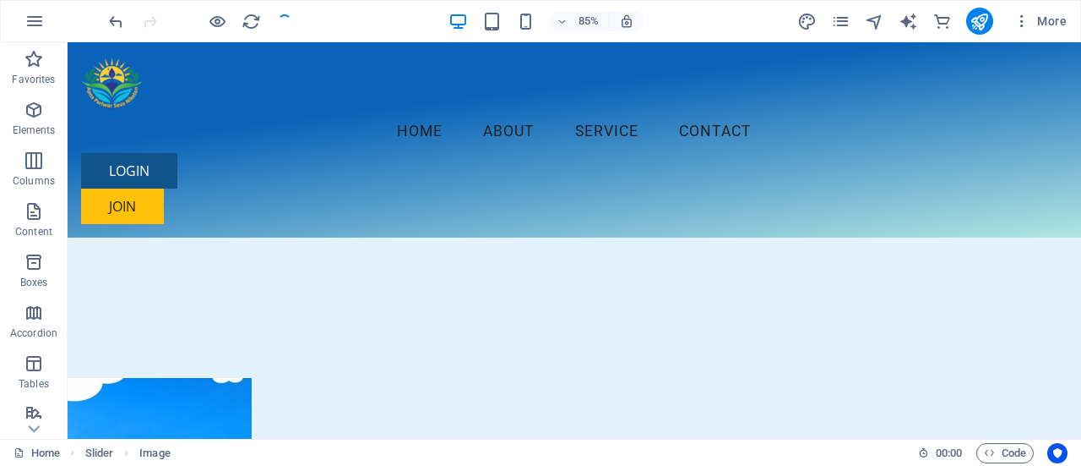
checkbox input "false"
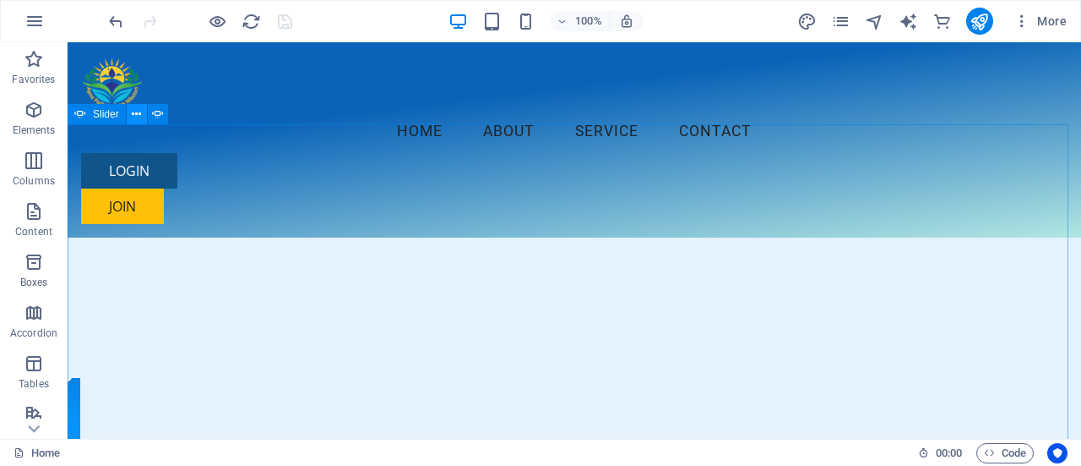
click at [133, 116] on icon at bounding box center [136, 115] width 9 height 18
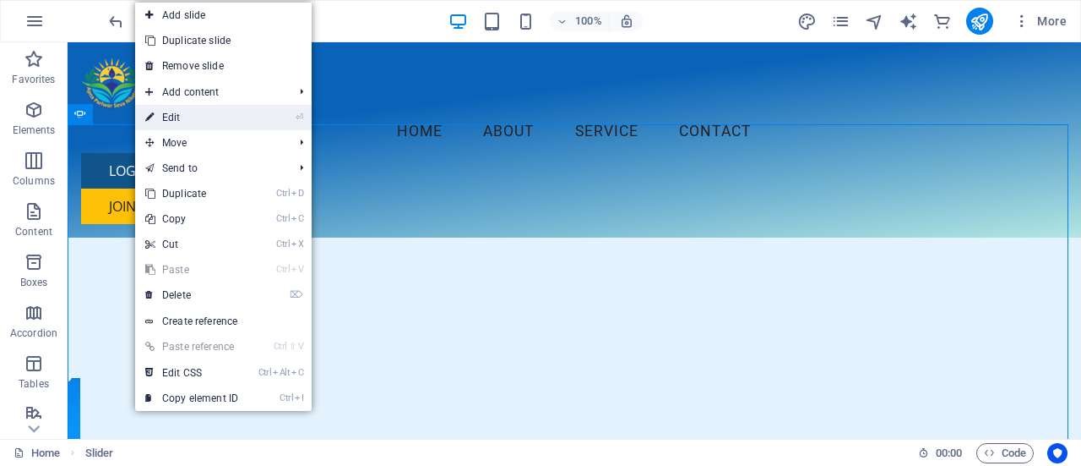
click at [159, 113] on link "⏎ Edit" at bounding box center [191, 117] width 113 height 25
select select "ms"
select select "s"
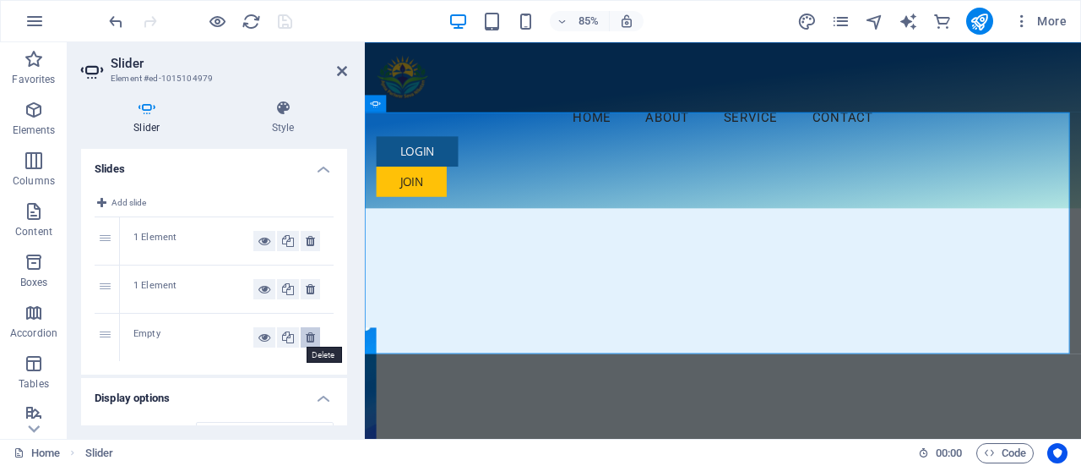
click at [306, 333] on icon at bounding box center [310, 337] width 9 height 20
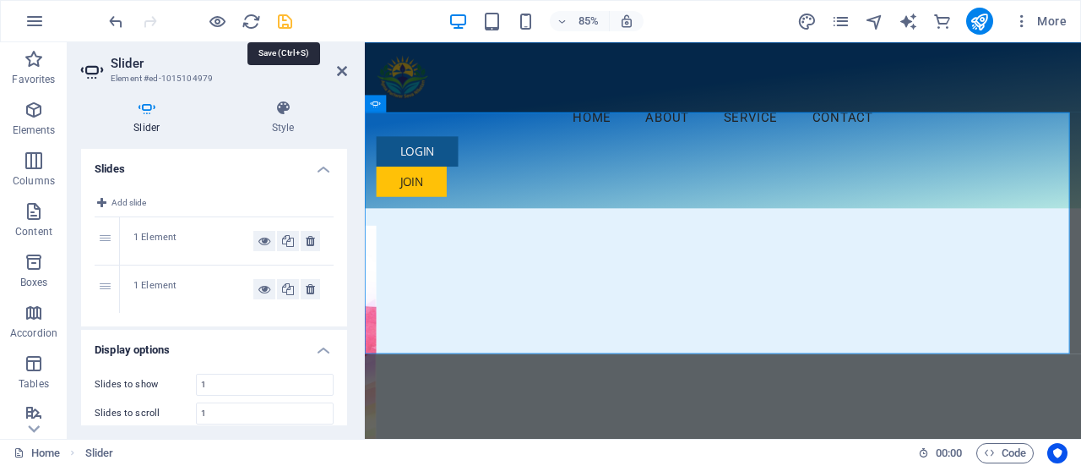
click at [285, 27] on icon "save" at bounding box center [284, 21] width 19 height 19
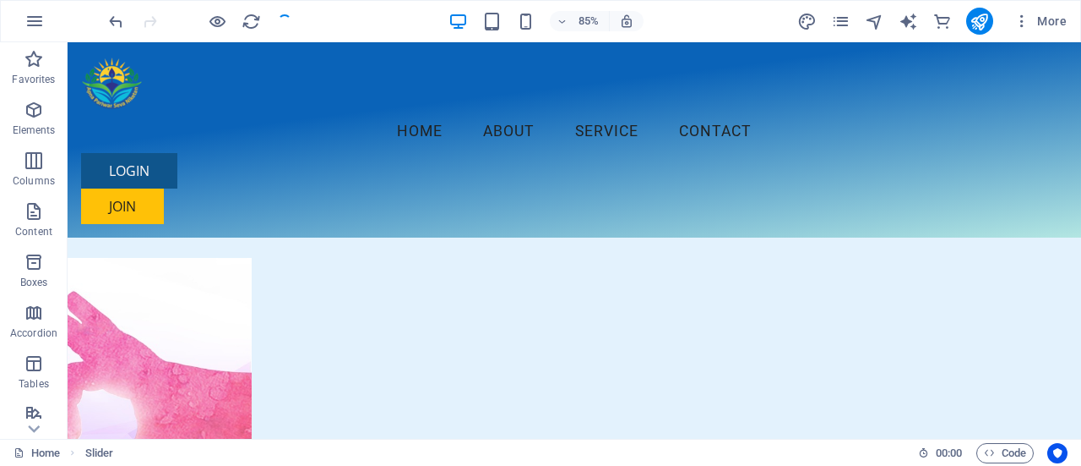
checkbox input "false"
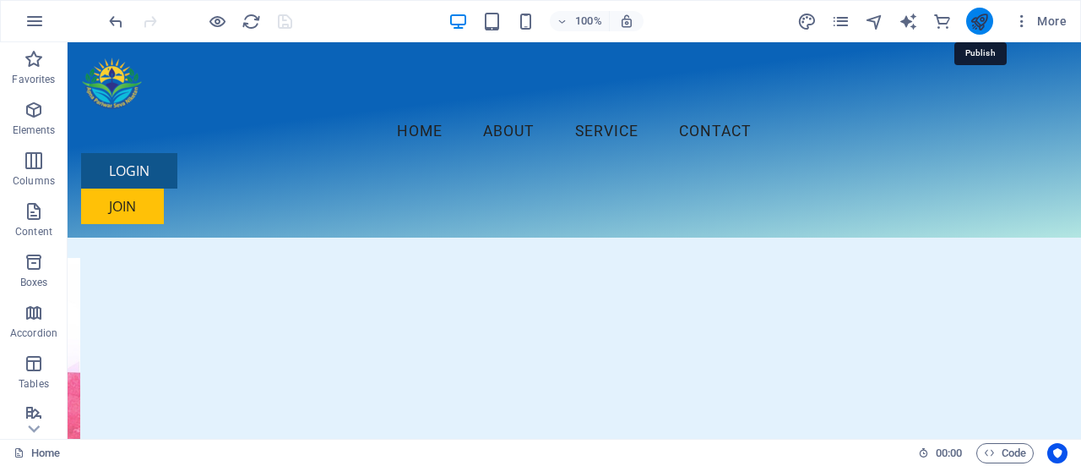
click at [980, 20] on icon "publish" at bounding box center [979, 21] width 19 height 19
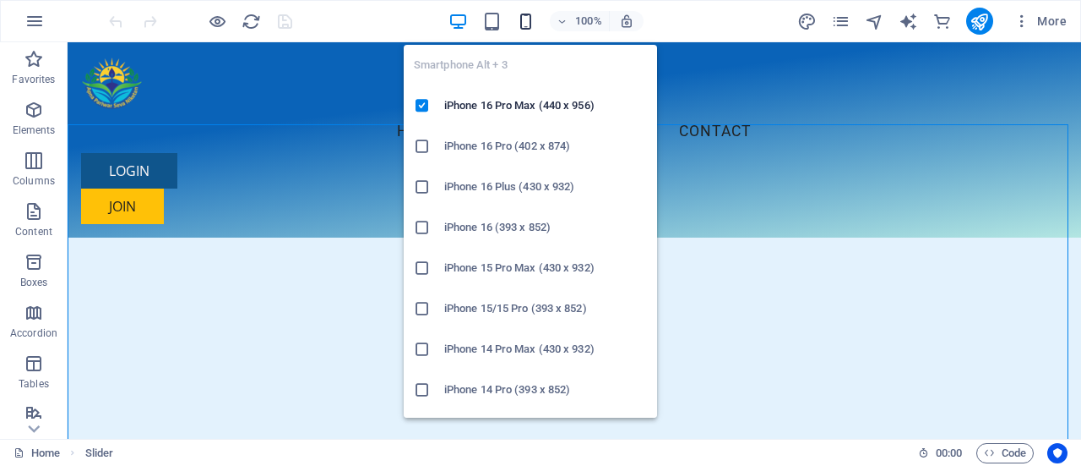
click at [530, 18] on icon "button" at bounding box center [525, 21] width 19 height 19
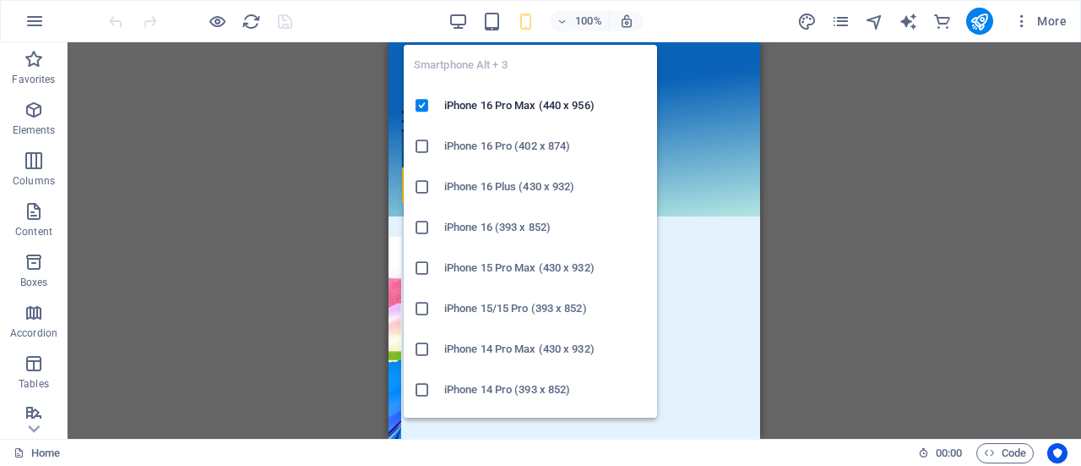
click at [520, 20] on icon "button" at bounding box center [525, 21] width 19 height 19
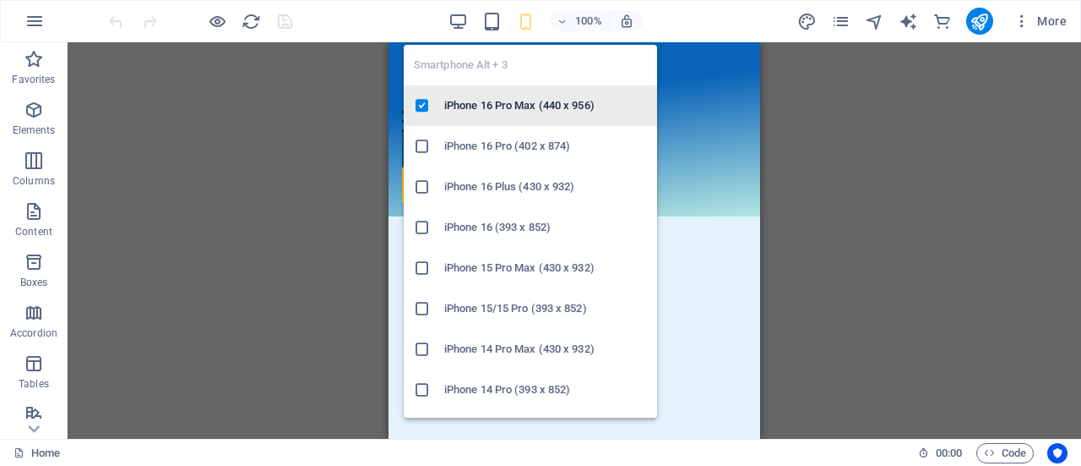
click at [525, 111] on h6 "iPhone 16 Pro Max (440 x 956)" at bounding box center [545, 105] width 203 height 20
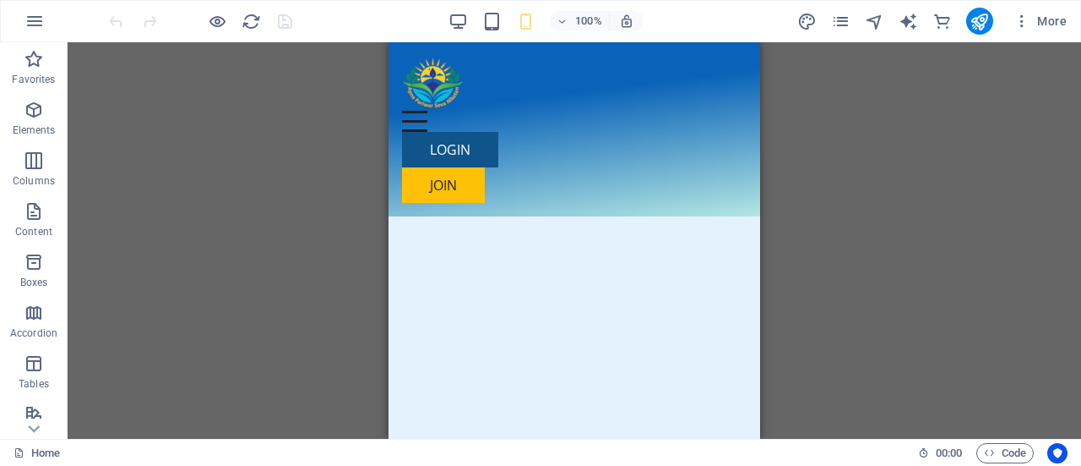
click at [463, 36] on div "100% More" at bounding box center [541, 21] width 1080 height 41
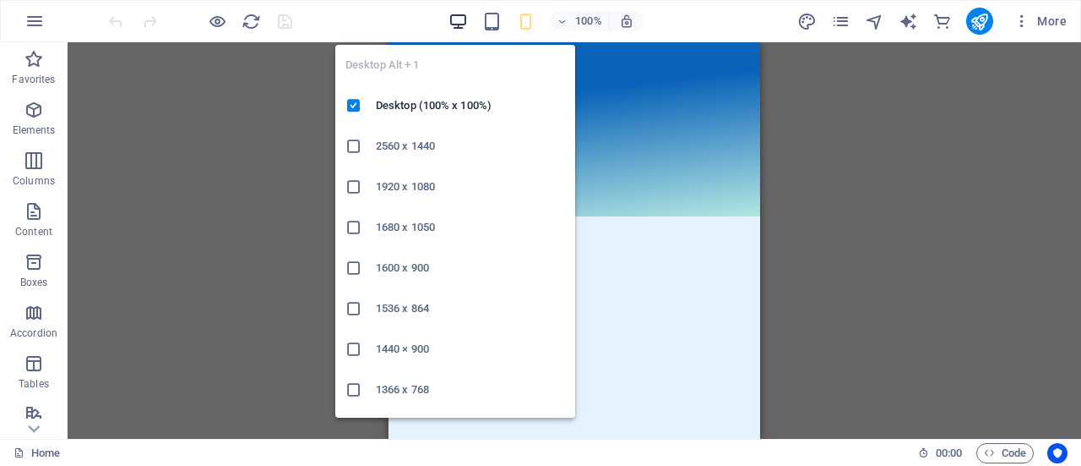
click at [451, 15] on icon "button" at bounding box center [458, 21] width 19 height 19
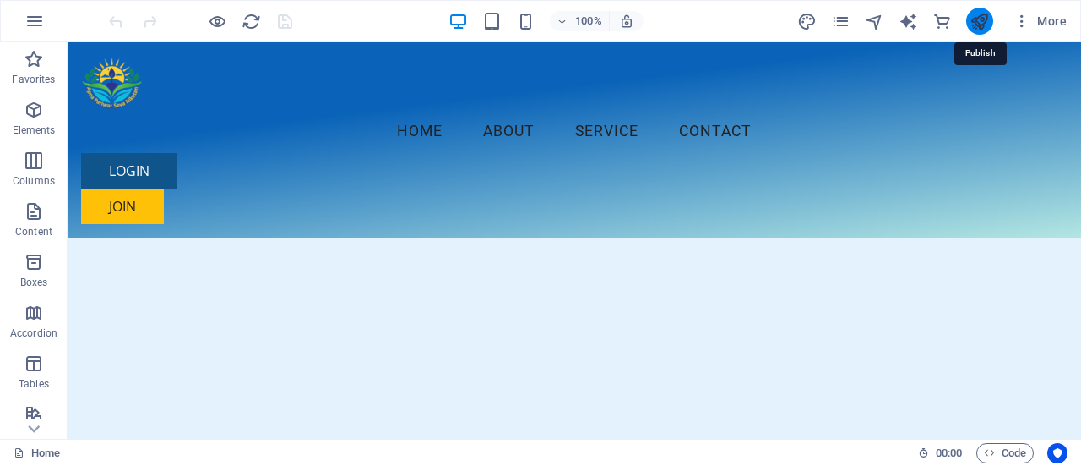
click at [976, 23] on icon "publish" at bounding box center [979, 21] width 19 height 19
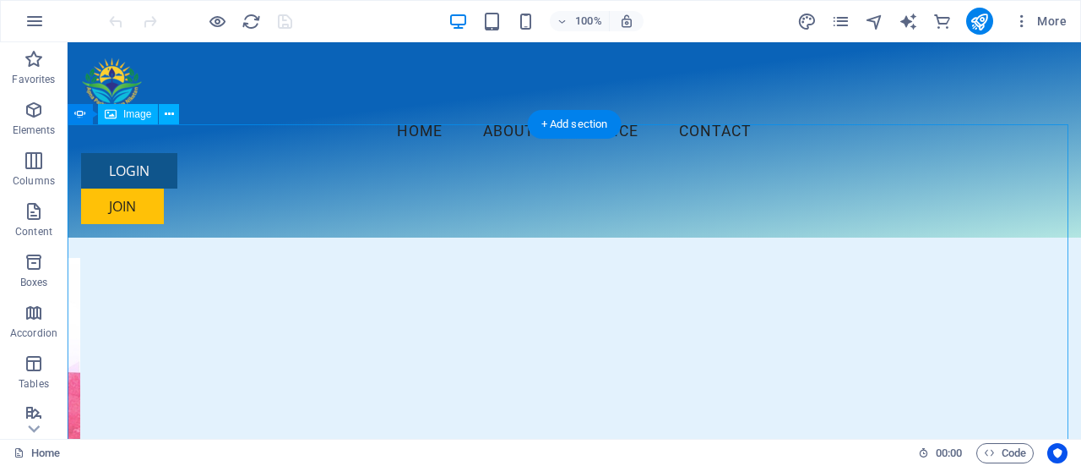
click at [135, 113] on icon at bounding box center [136, 115] width 9 height 18
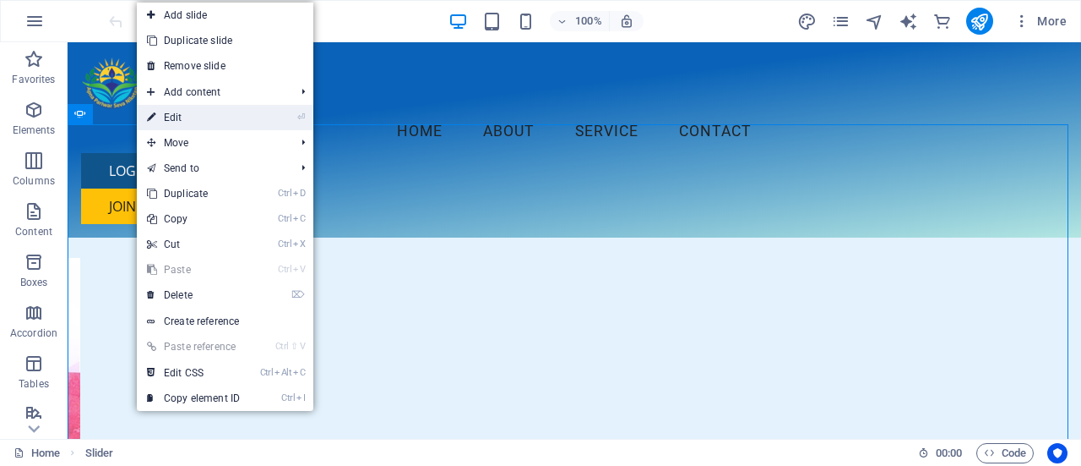
click at [184, 108] on link "⏎ Edit" at bounding box center [193, 117] width 113 height 25
select select "ms"
select select "s"
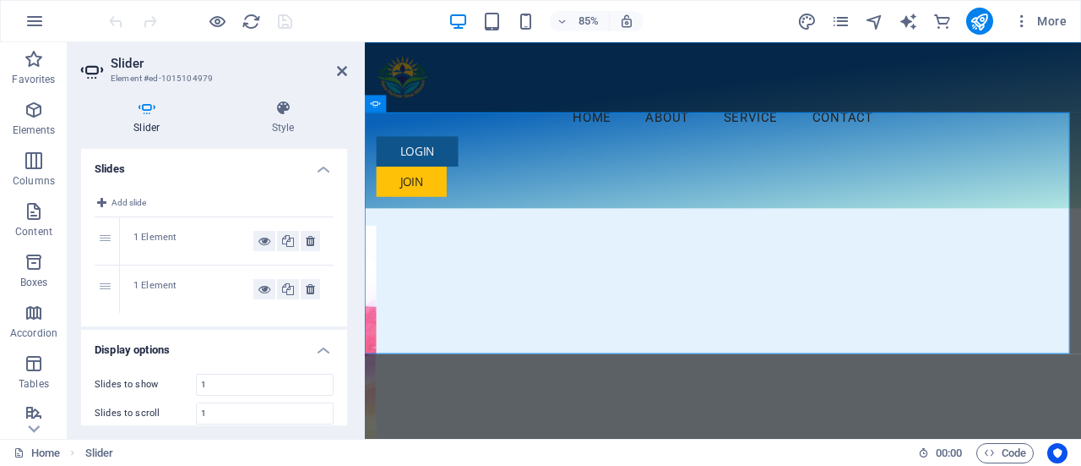
click at [177, 286] on div "1 Element" at bounding box center [193, 289] width 120 height 20
click at [259, 286] on icon at bounding box center [265, 289] width 12 height 20
click at [146, 111] on icon at bounding box center [147, 108] width 132 height 17
click at [281, 112] on icon at bounding box center [284, 108] width 128 height 17
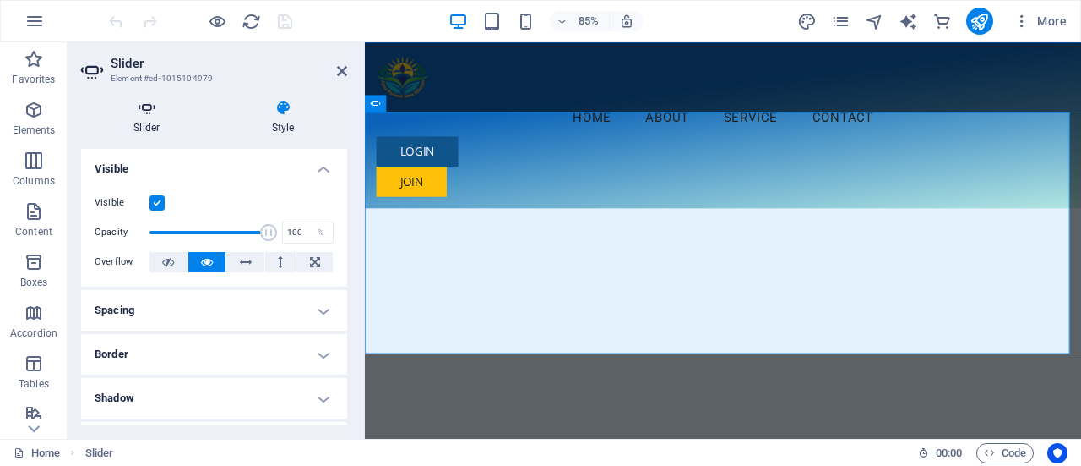
click at [141, 119] on h4 "Slider" at bounding box center [150, 117] width 139 height 35
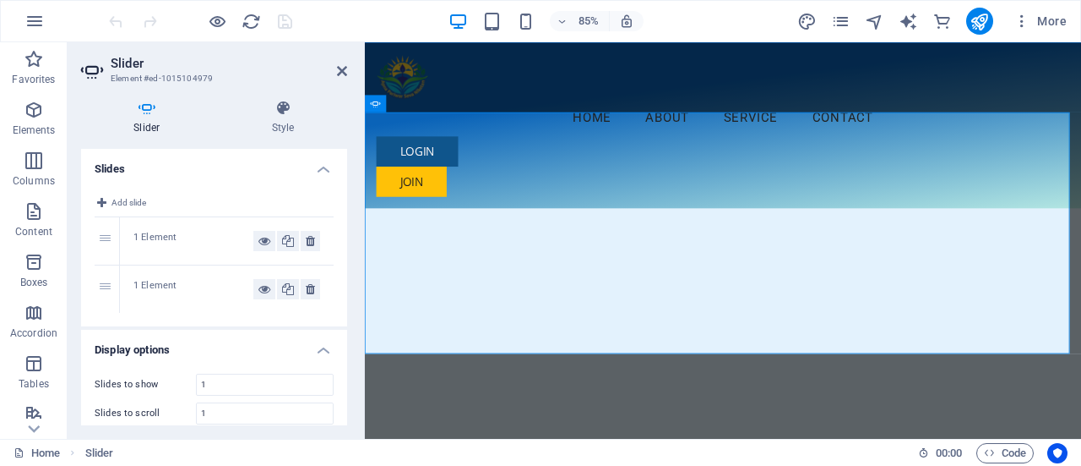
click at [335, 72] on header "Slider Element #ed-1015104979" at bounding box center [214, 64] width 266 height 44
click at [340, 64] on icon at bounding box center [342, 71] width 10 height 14
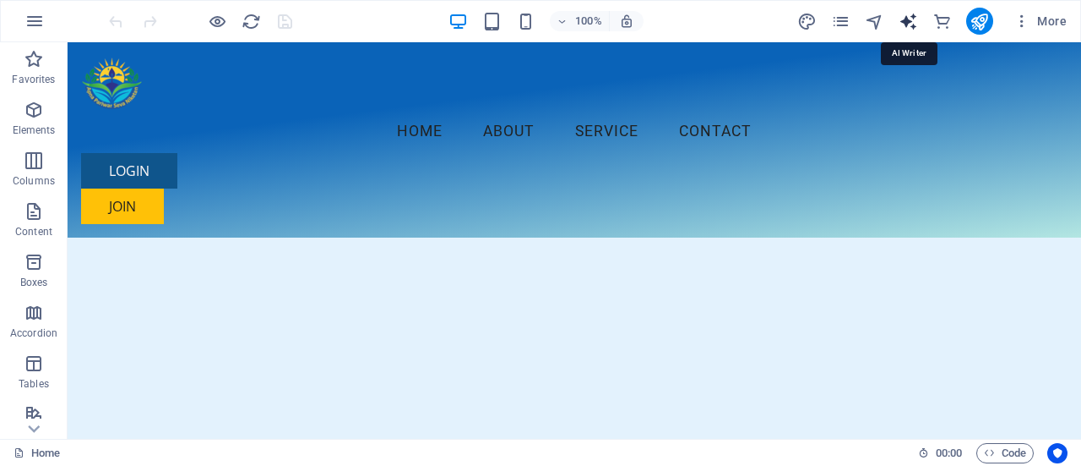
drag, startPoint x: 975, startPoint y: 23, endPoint x: 914, endPoint y: 25, distance: 60.9
click at [914, 25] on div "More" at bounding box center [936, 21] width 276 height 27
click at [914, 25] on icon "text_generator" at bounding box center [908, 21] width 19 height 19
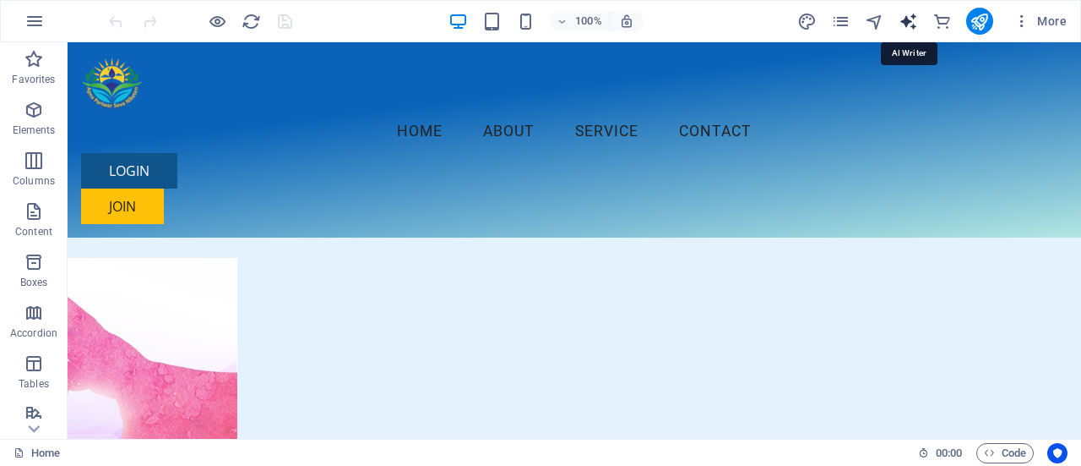
select select "English"
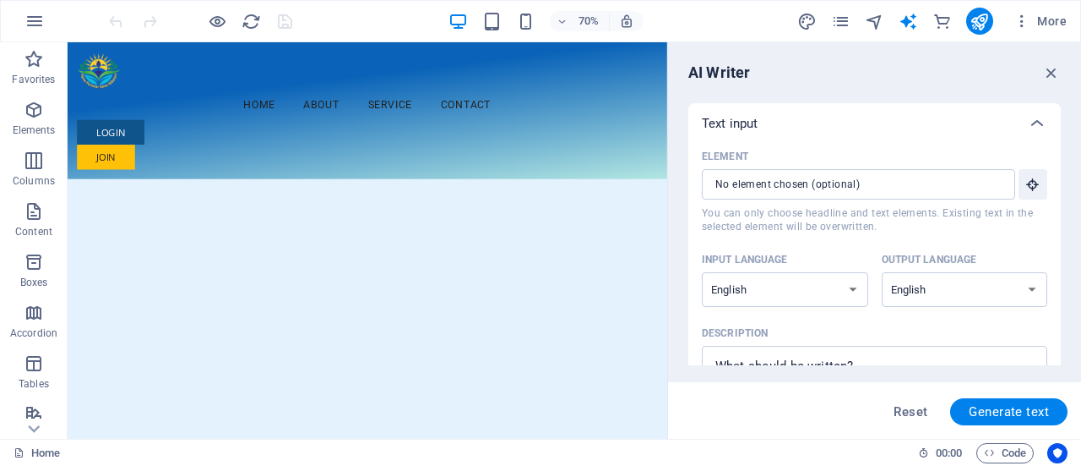
drag, startPoint x: 1063, startPoint y: 124, endPoint x: 1058, endPoint y: 156, distance: 32.5
click at [1058, 156] on div "AI Writer Text input Element ​ You can only choose headline and text elements. …" at bounding box center [874, 240] width 413 height 396
drag, startPoint x: 1055, startPoint y: 151, endPoint x: 1058, endPoint y: 197, distance: 45.7
click at [1058, 197] on div "Text input Element ​ You can only choose headline and text elements. Existing t…" at bounding box center [875, 234] width 373 height 262
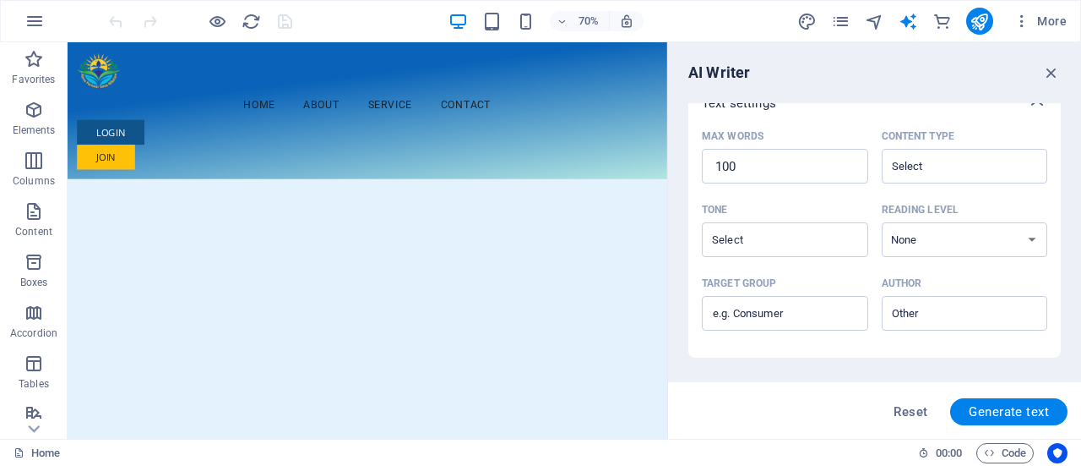
scroll to position [333, 0]
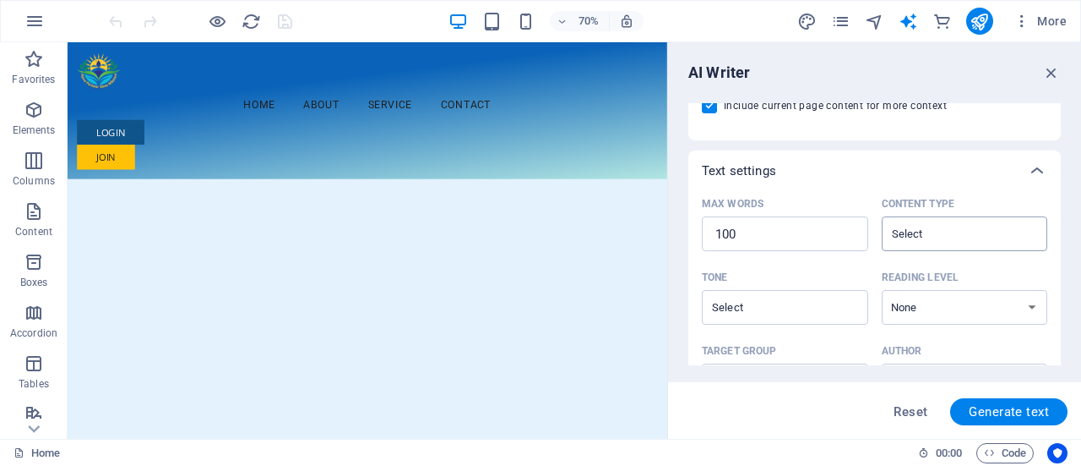
click at [1032, 244] on div "​" at bounding box center [965, 233] width 166 height 35
click at [1016, 244] on input "Content type ​" at bounding box center [951, 233] width 128 height 25
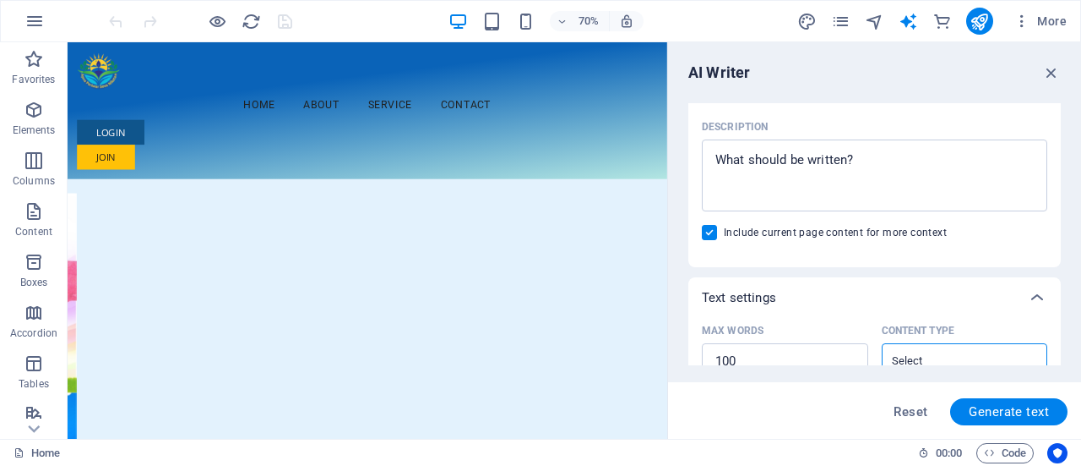
scroll to position [0, 0]
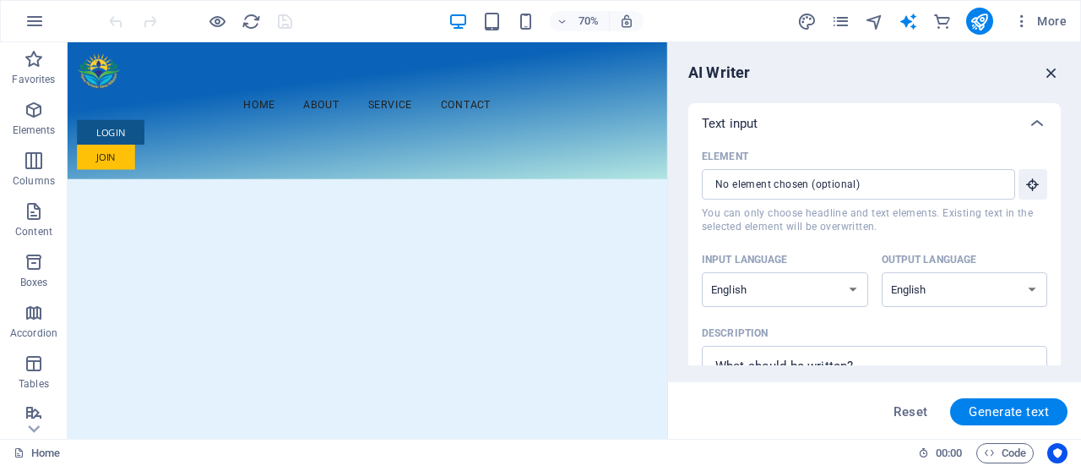
click at [1043, 63] on icon "button" at bounding box center [1052, 72] width 19 height 19
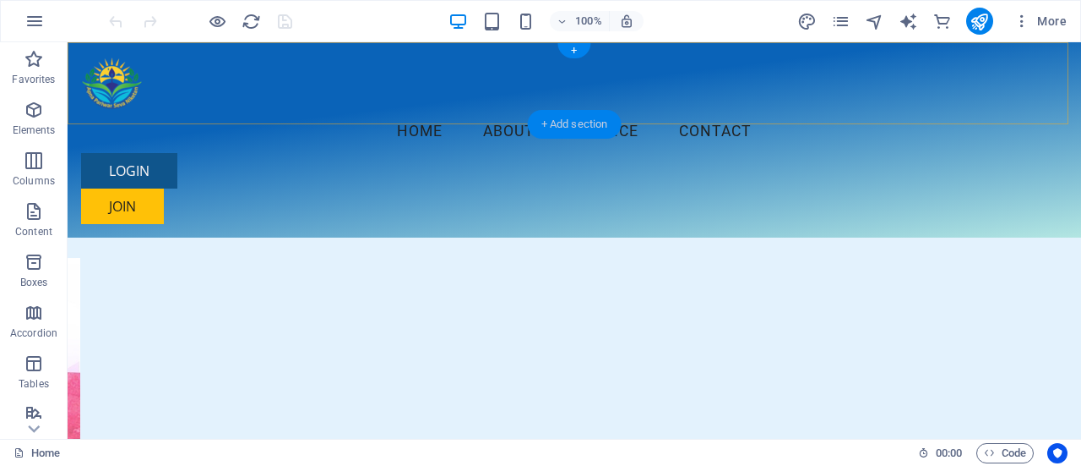
click at [569, 122] on div "+ Add section" at bounding box center [575, 124] width 94 height 29
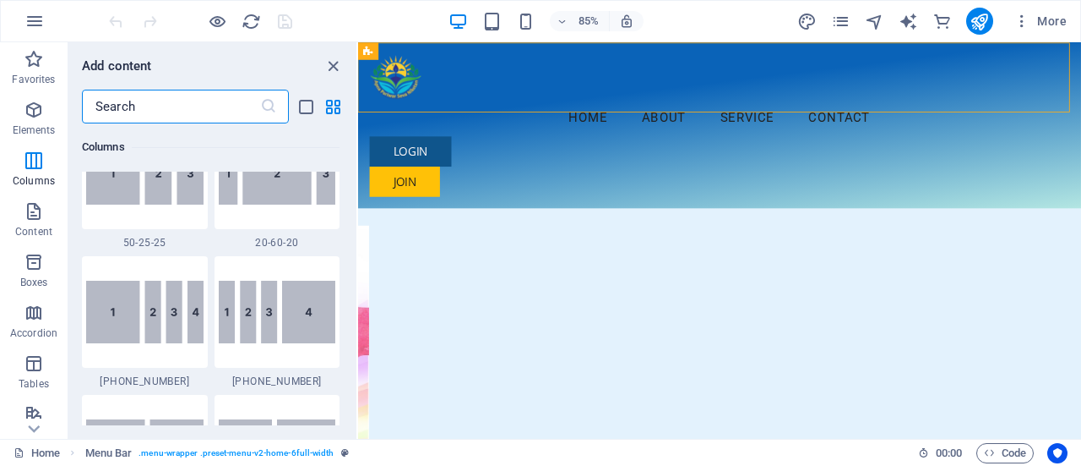
scroll to position [1764, 0]
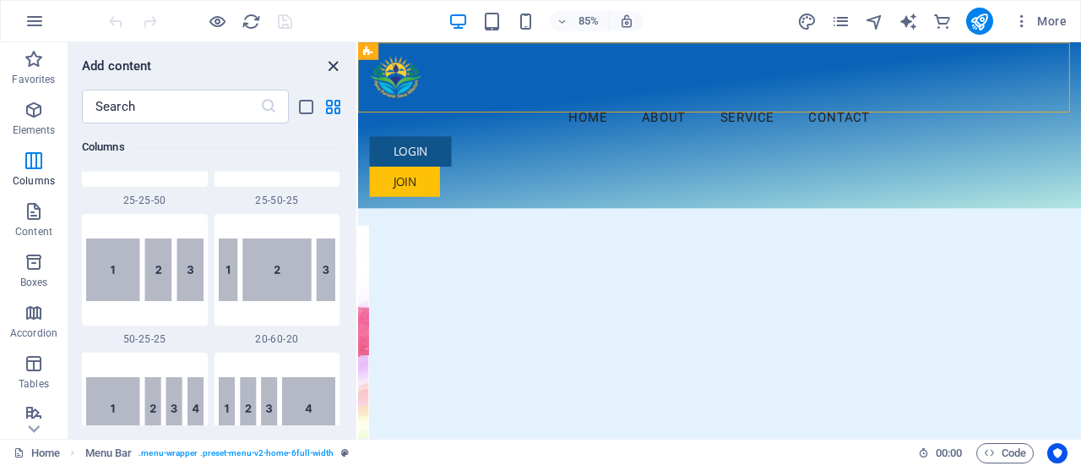
drag, startPoint x: 330, startPoint y: 65, endPoint x: 306, endPoint y: 26, distance: 45.5
click at [328, 65] on icon "close panel" at bounding box center [333, 66] width 19 height 19
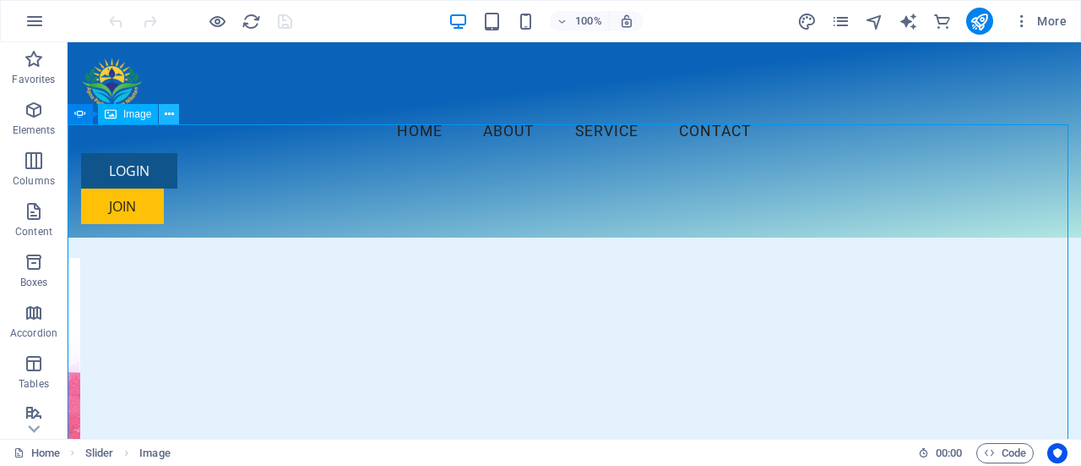
click at [167, 114] on icon at bounding box center [169, 115] width 9 height 18
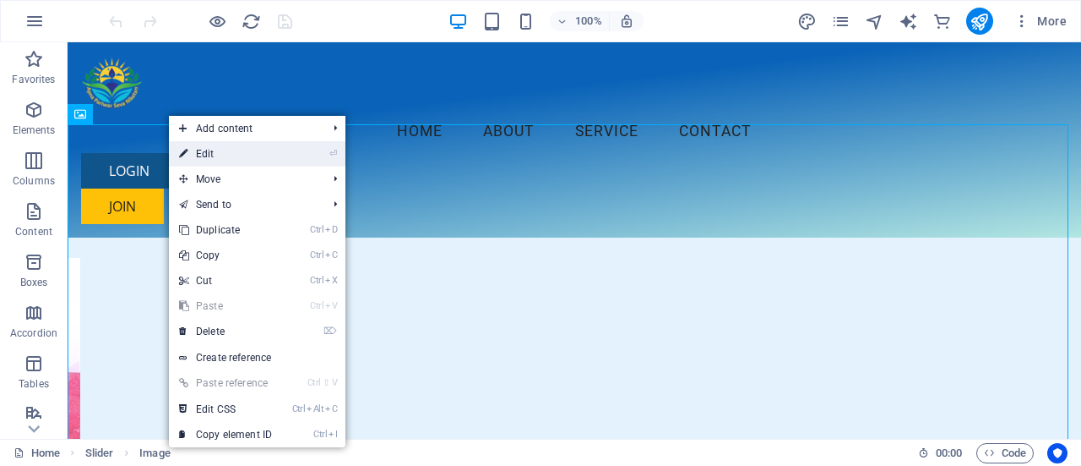
click at [193, 165] on link "⏎ Edit" at bounding box center [225, 153] width 113 height 25
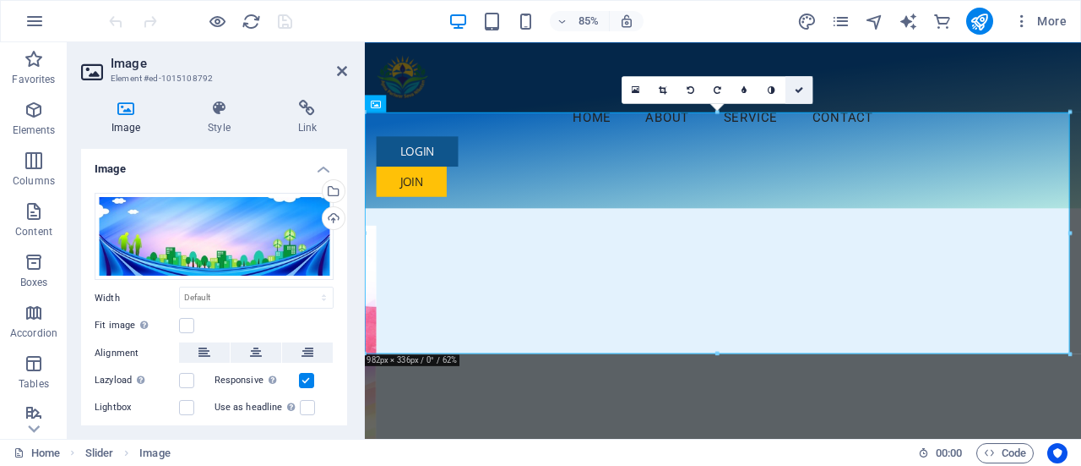
click at [804, 89] on icon at bounding box center [799, 89] width 8 height 8
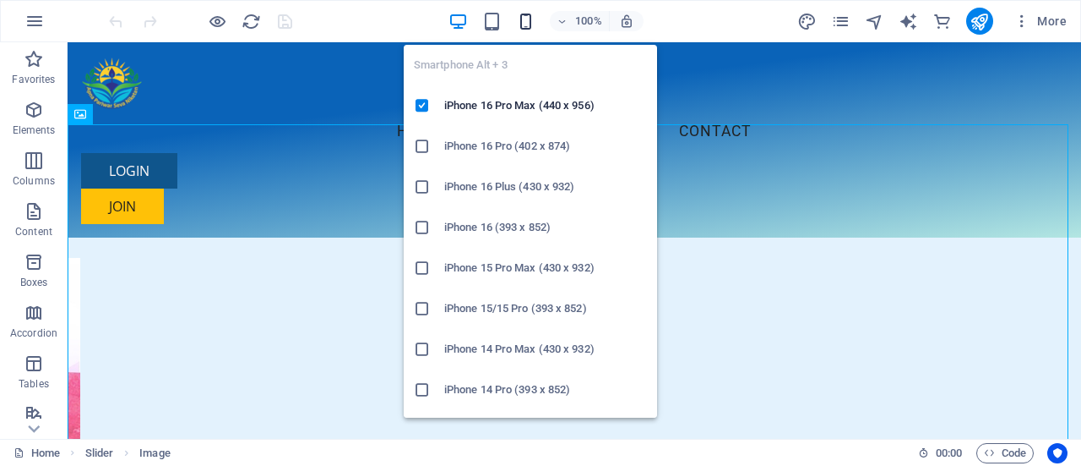
click at [524, 26] on icon "button" at bounding box center [525, 21] width 19 height 19
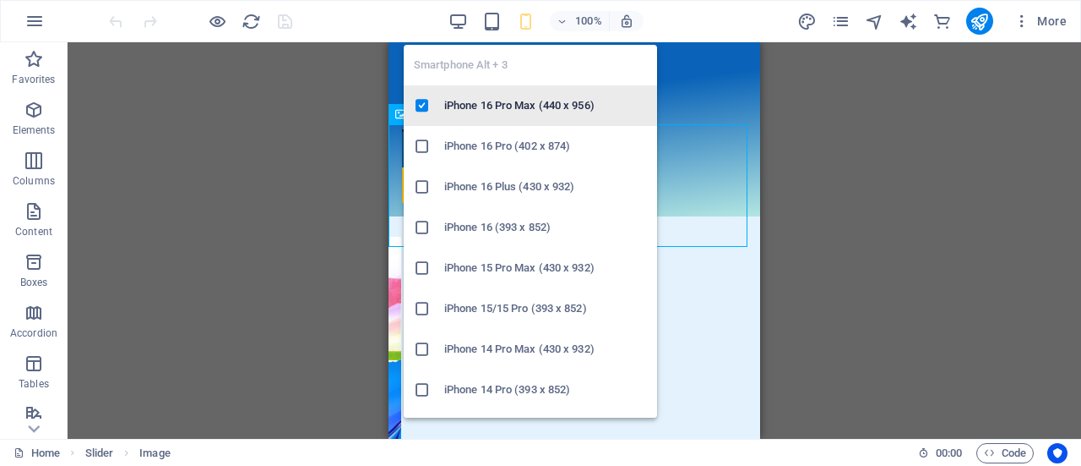
click at [523, 101] on h6 "iPhone 16 Pro Max (440 x 956)" at bounding box center [545, 105] width 203 height 20
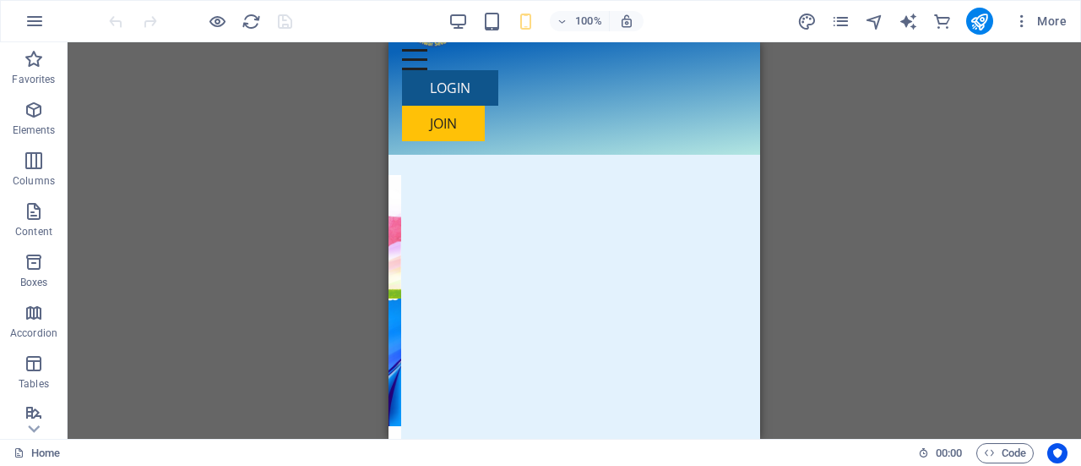
scroll to position [0, 0]
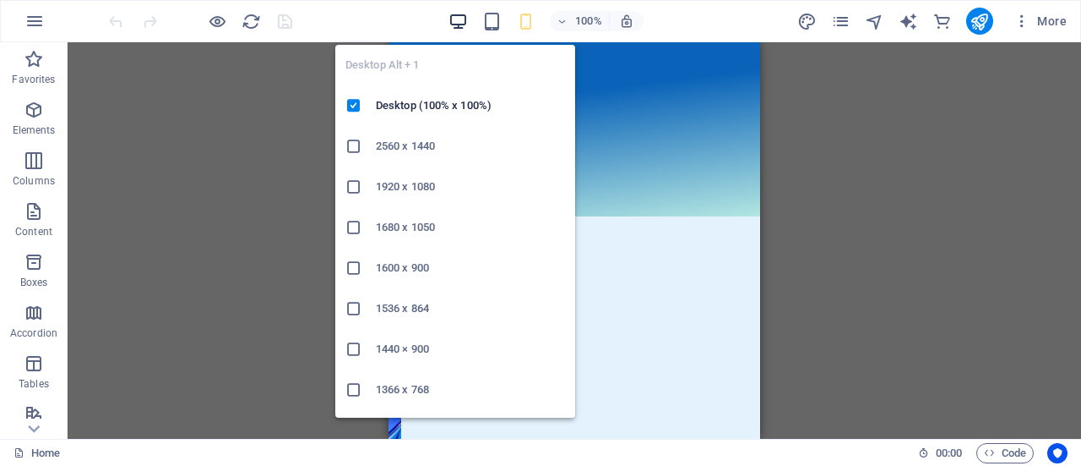
click at [466, 20] on icon "button" at bounding box center [458, 21] width 19 height 19
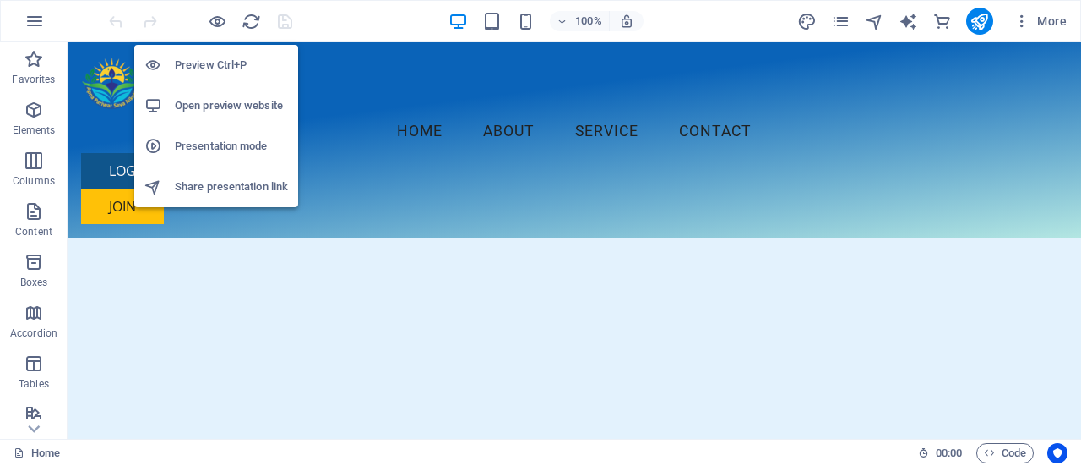
click at [215, 68] on h6 "Preview Ctrl+P" at bounding box center [231, 65] width 113 height 20
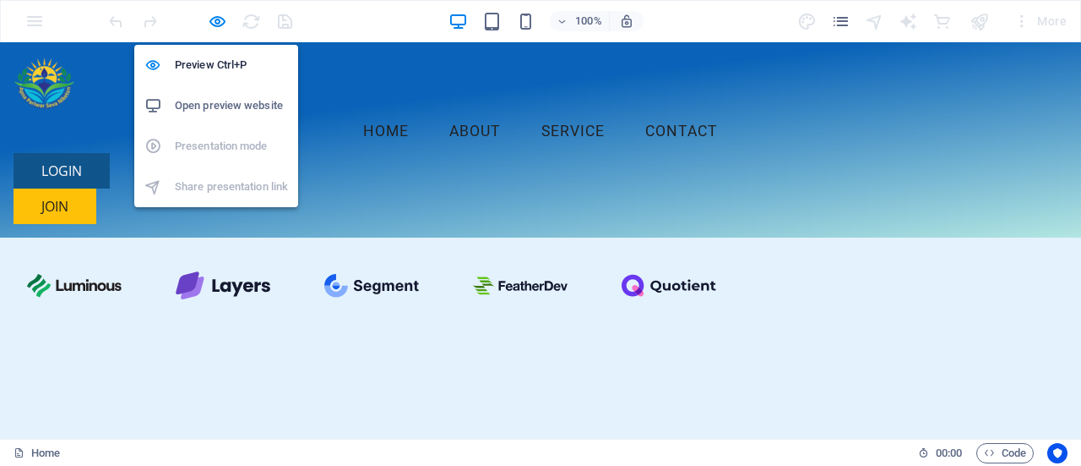
click at [215, 104] on h6 "Open preview website" at bounding box center [231, 105] width 113 height 20
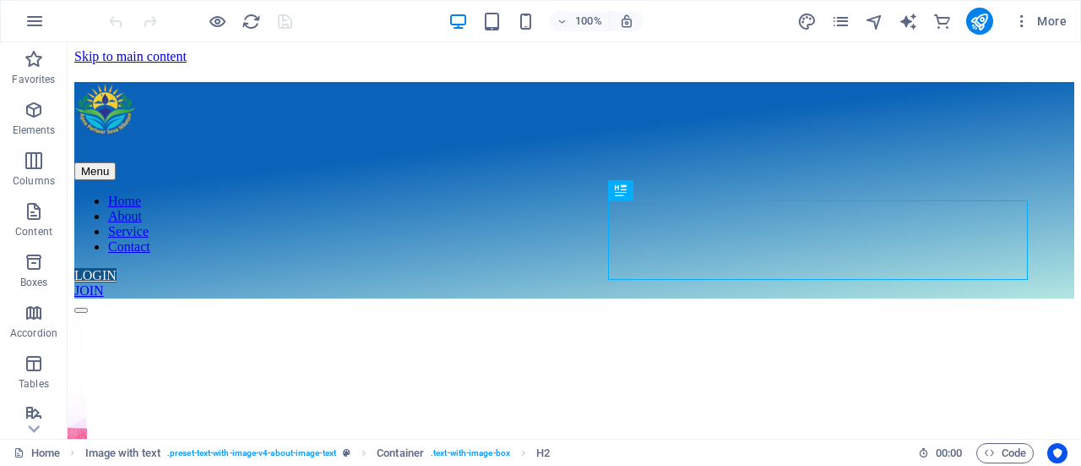
scroll to position [292, 0]
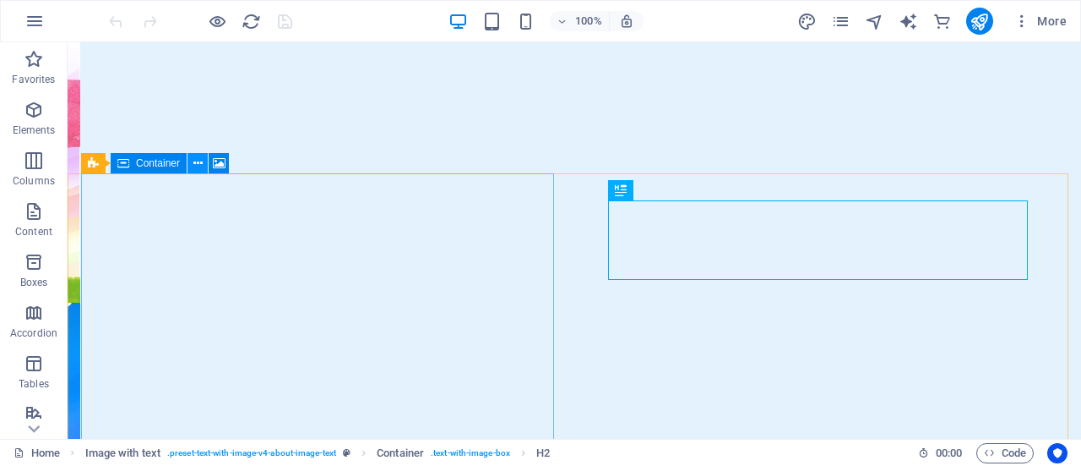
click at [195, 166] on icon at bounding box center [197, 164] width 9 height 18
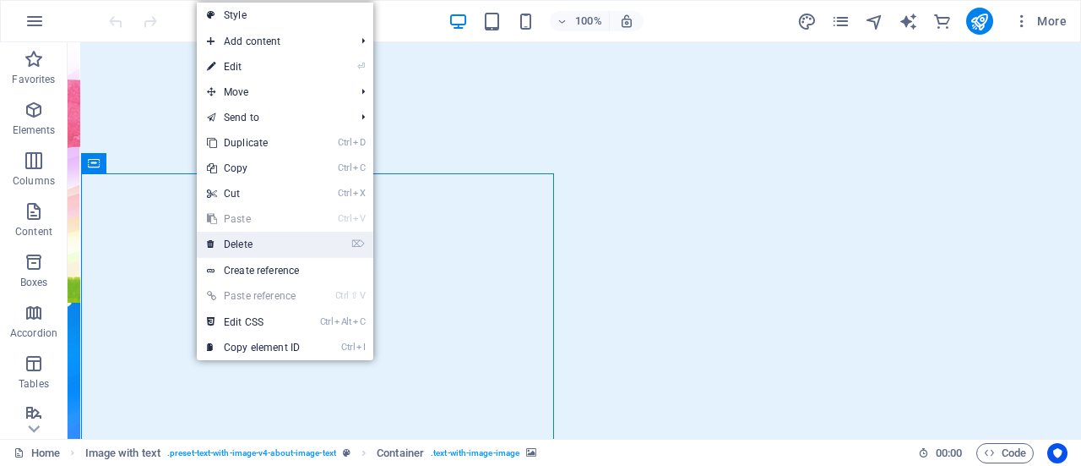
click at [238, 242] on link "⌦ Delete" at bounding box center [253, 244] width 113 height 25
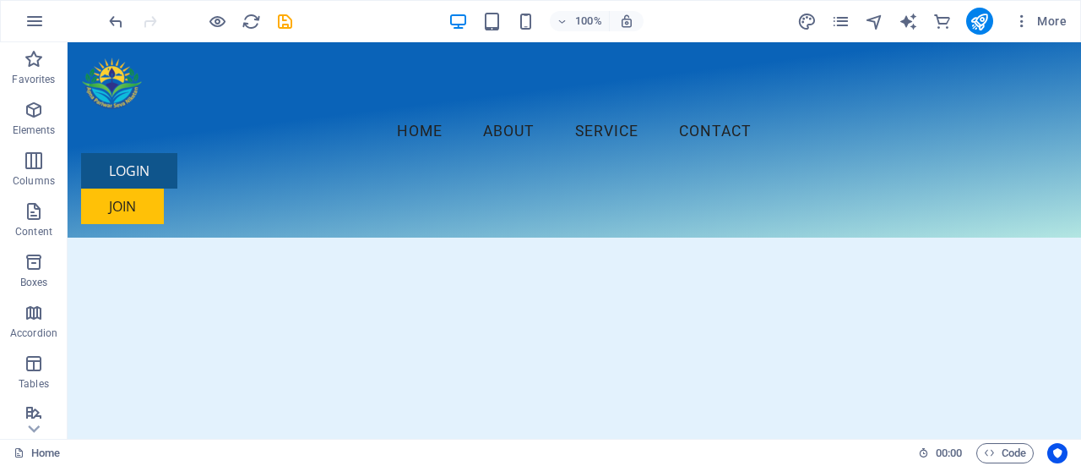
scroll to position [362, 0]
click at [112, 15] on icon "undo" at bounding box center [115, 21] width 19 height 19
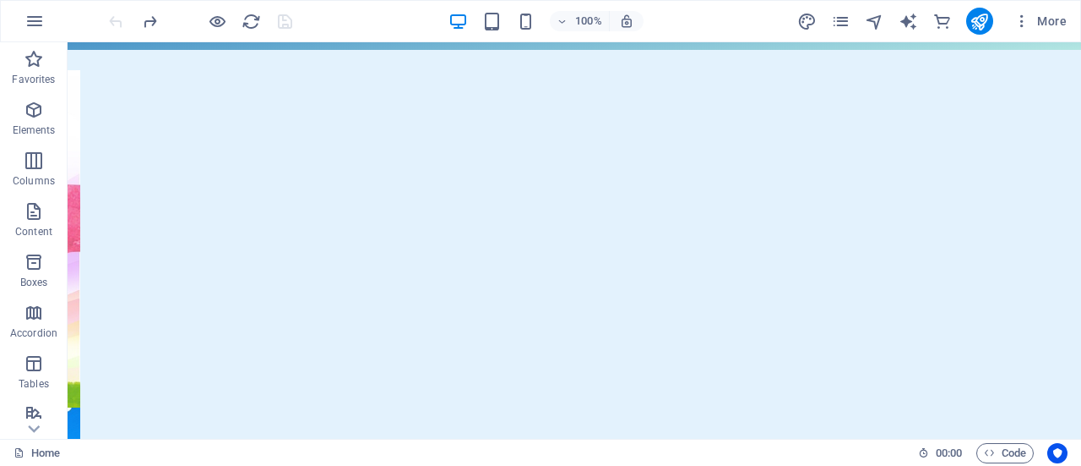
scroll to position [197, 0]
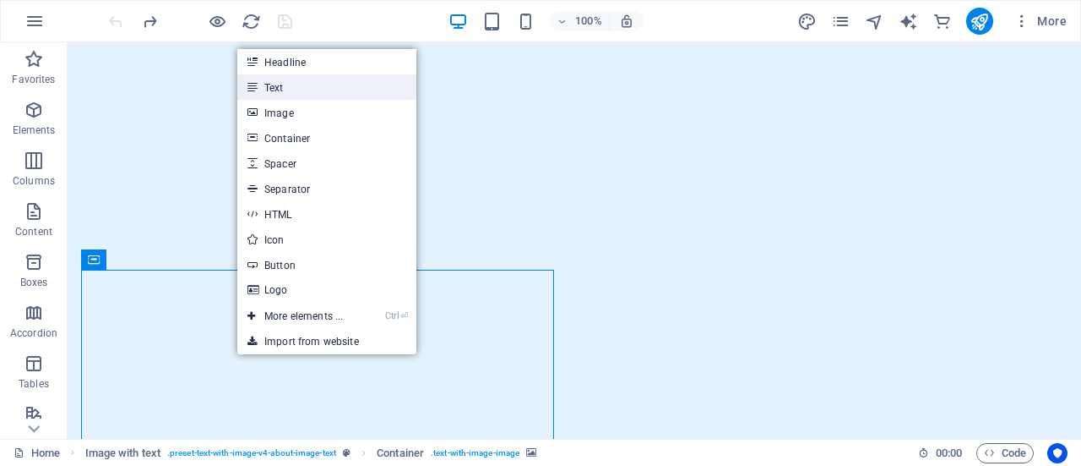
click at [277, 92] on link "Text" at bounding box center [326, 86] width 179 height 25
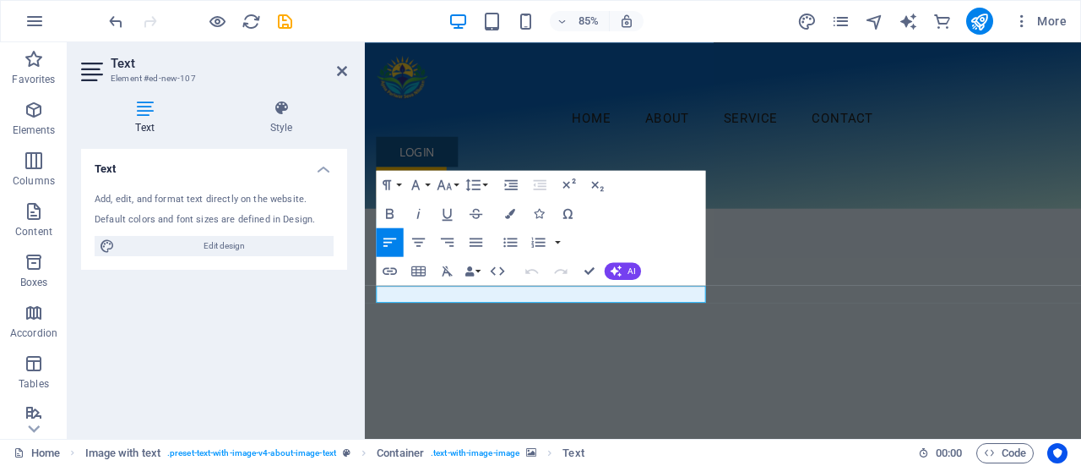
scroll to position [139, 0]
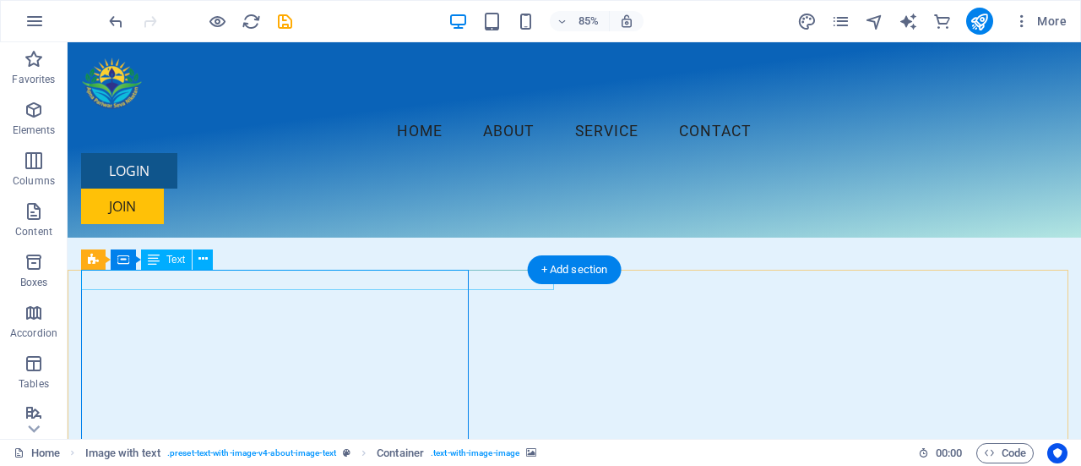
scroll to position [167, 0]
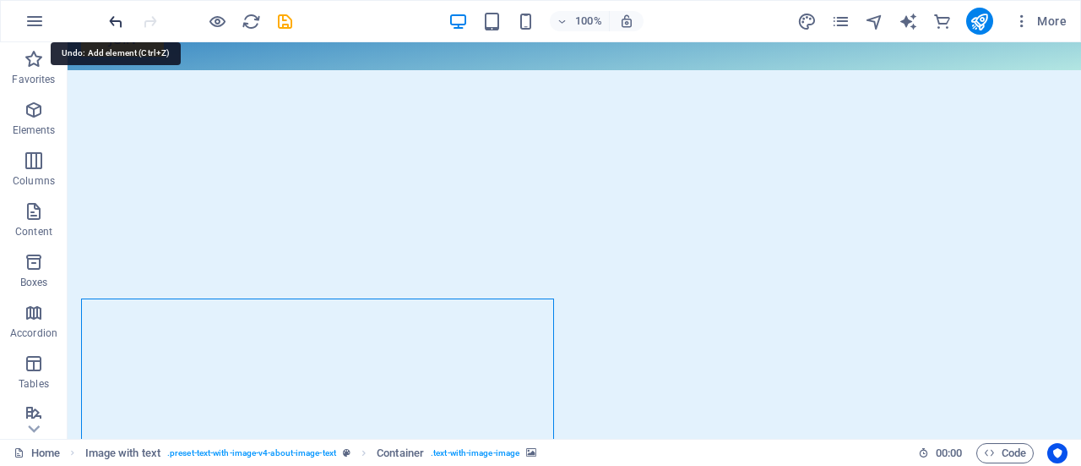
click at [113, 16] on icon "undo" at bounding box center [115, 21] width 19 height 19
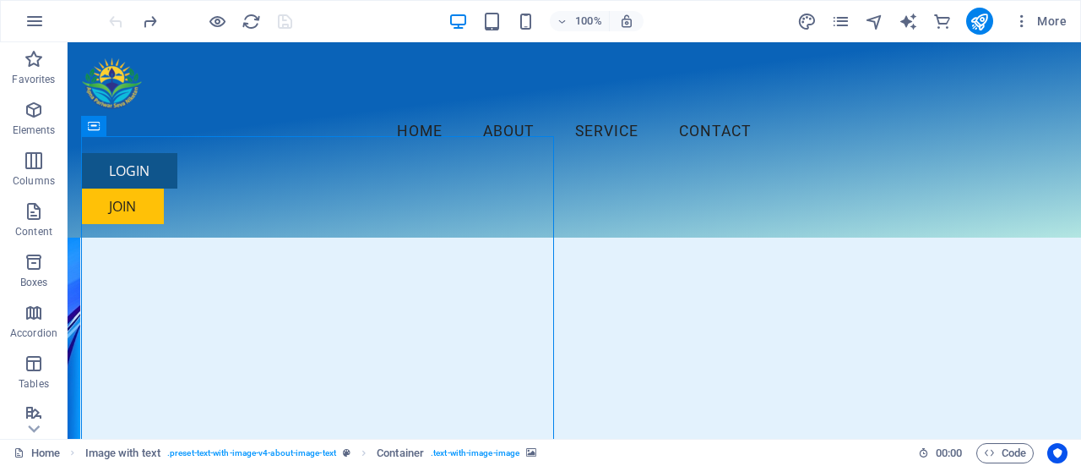
scroll to position [330, 0]
click at [196, 127] on icon at bounding box center [197, 126] width 9 height 18
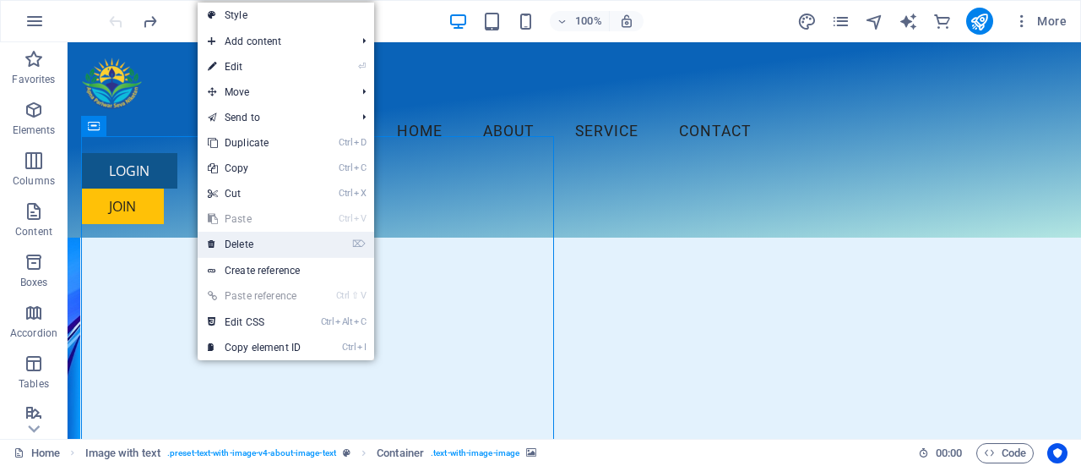
click at [216, 247] on link "⌦ Delete" at bounding box center [254, 244] width 113 height 25
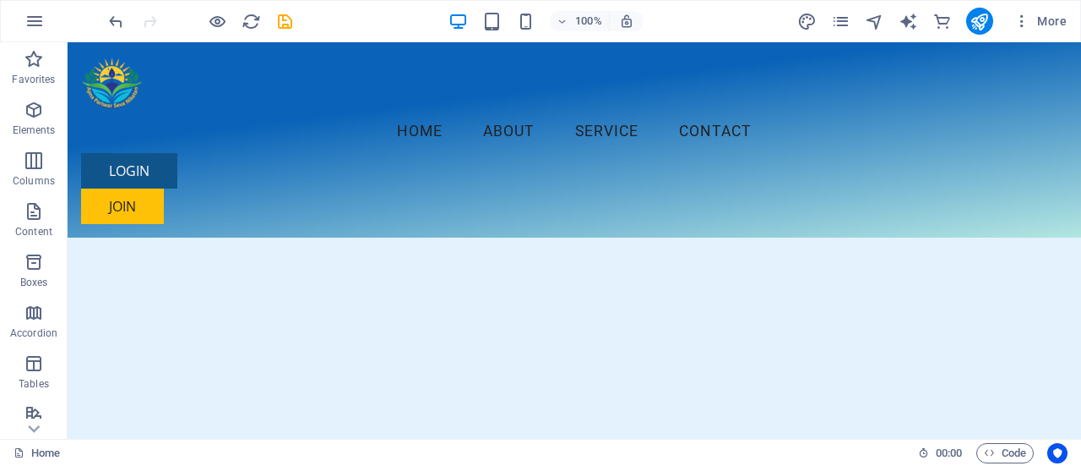
scroll to position [215, 0]
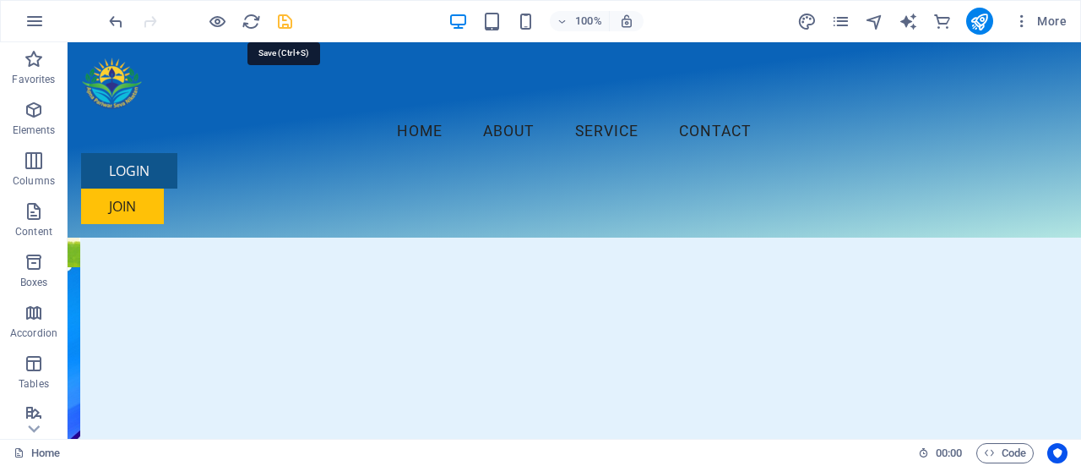
click at [285, 23] on icon "save" at bounding box center [284, 21] width 19 height 19
checkbox input "false"
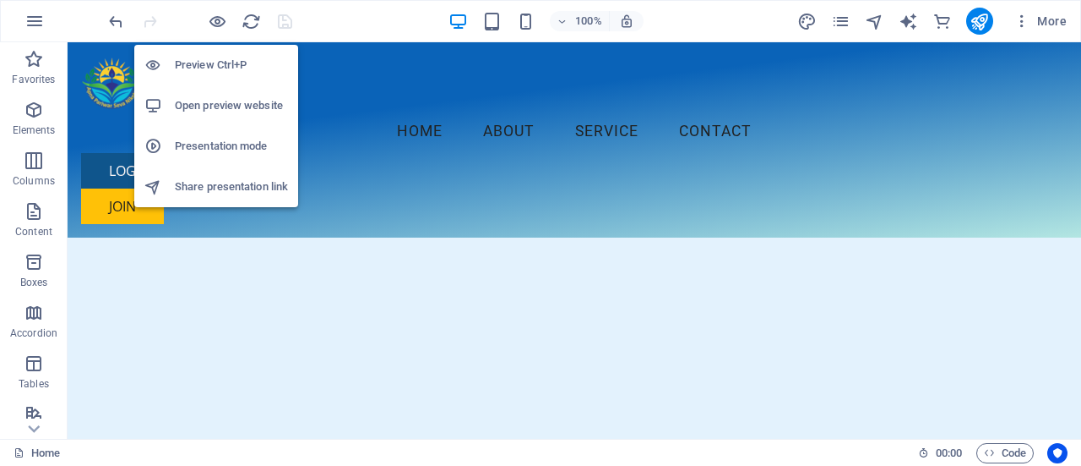
click at [221, 116] on li "Open preview website" at bounding box center [216, 105] width 164 height 41
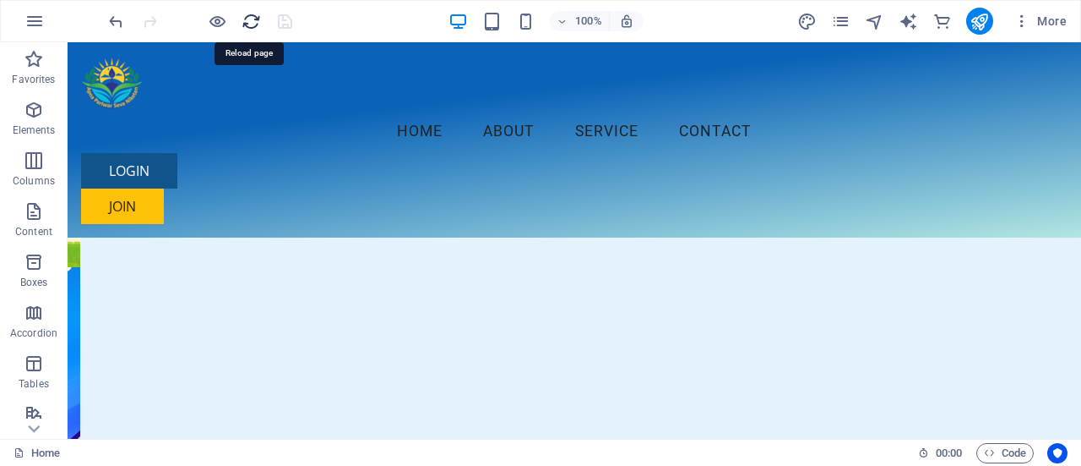
click at [243, 27] on icon "reload" at bounding box center [251, 21] width 19 height 19
click at [252, 25] on icon "reload" at bounding box center [251, 21] width 19 height 19
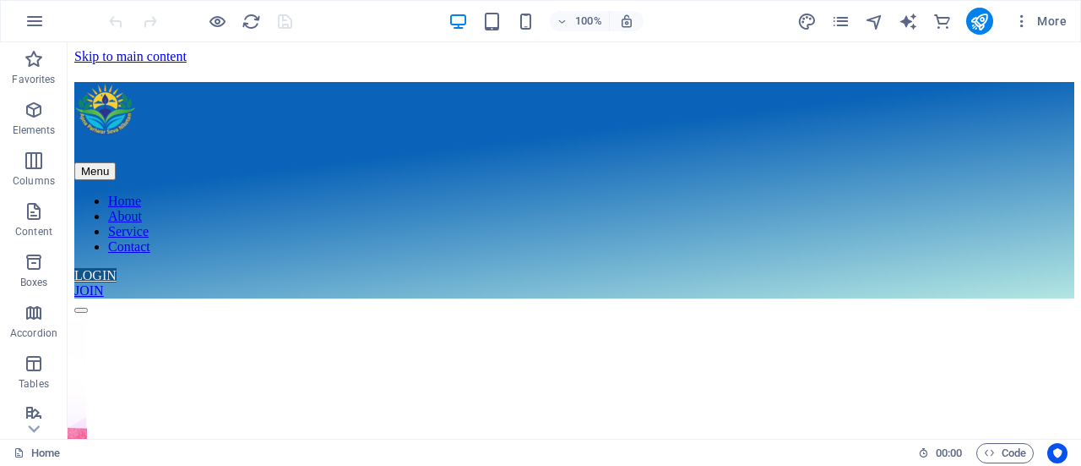
scroll to position [0, 0]
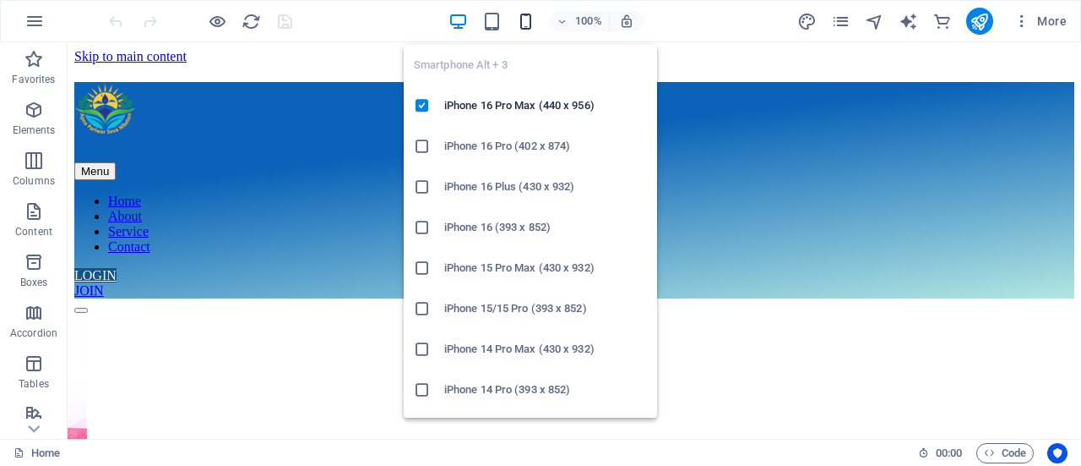
click at [522, 25] on icon "button" at bounding box center [525, 21] width 19 height 19
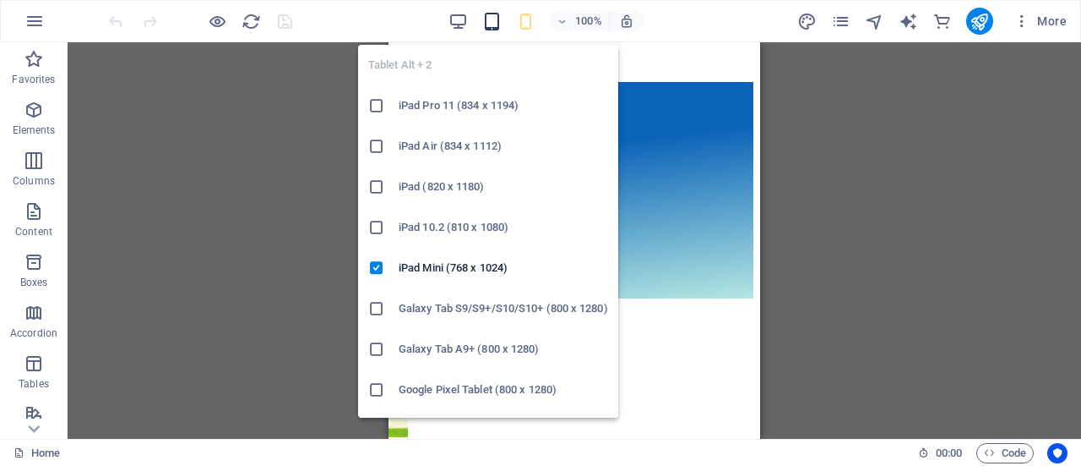
click at [489, 25] on icon "button" at bounding box center [491, 21] width 19 height 19
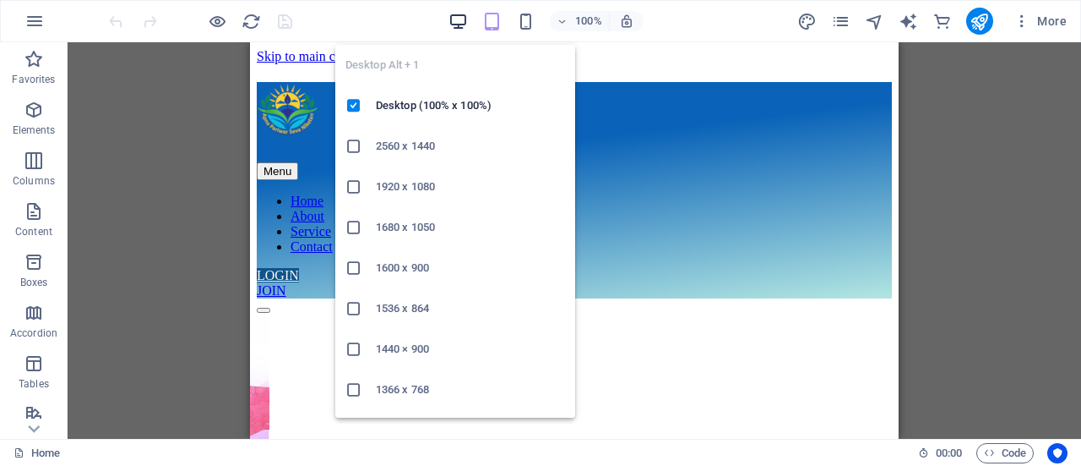
click at [465, 19] on icon "button" at bounding box center [458, 21] width 19 height 19
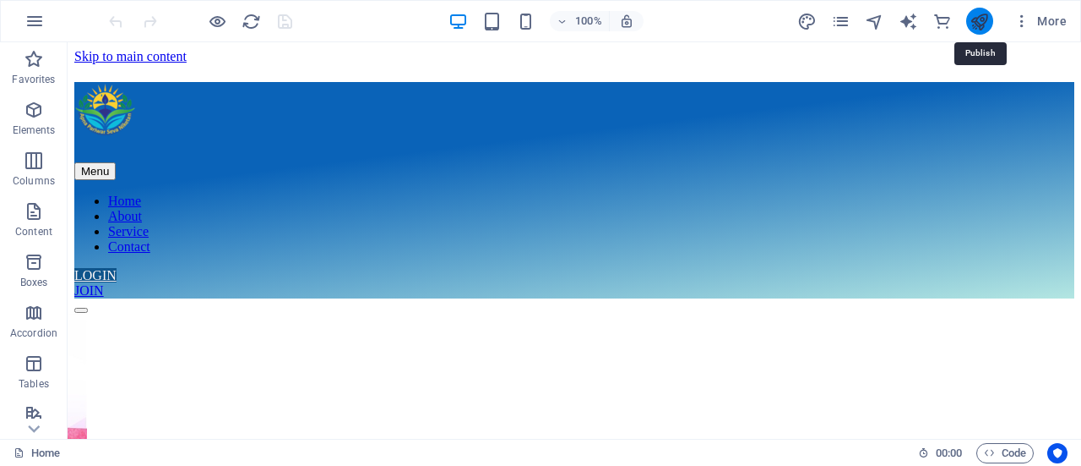
click at [980, 30] on icon "publish" at bounding box center [979, 21] width 19 height 19
